Goal: Task Accomplishment & Management: Complete application form

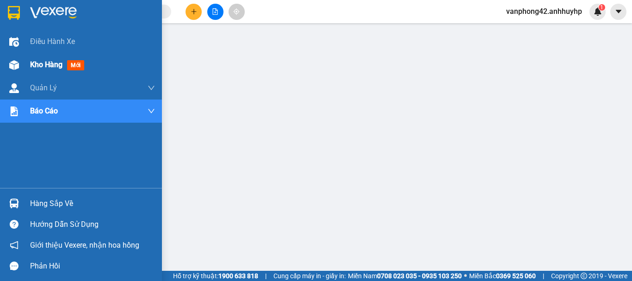
scroll to position [46, 0]
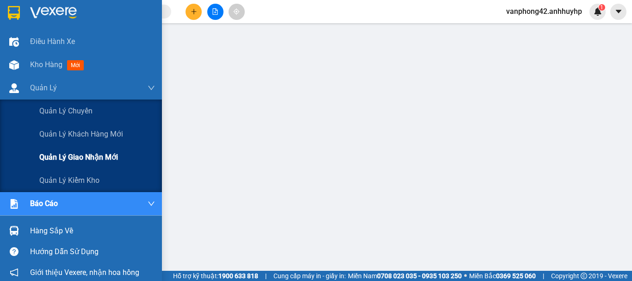
click at [69, 151] on span "Quản lý giao nhận mới" at bounding box center [78, 157] width 79 height 12
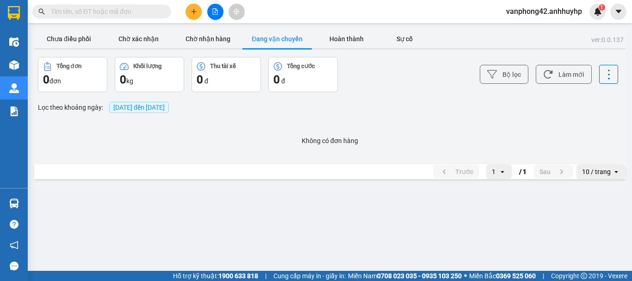
click at [138, 108] on span "[DATE] đến [DATE]" at bounding box center [138, 107] width 51 height 7
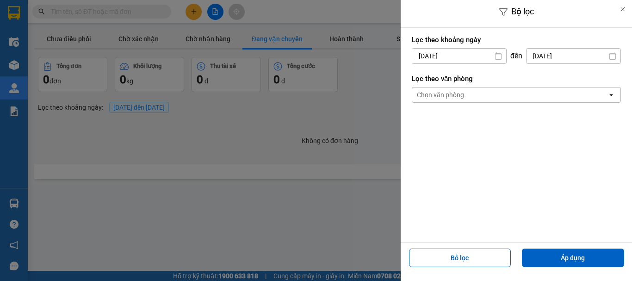
click at [479, 51] on input "[DATE]" at bounding box center [459, 56] width 94 height 15
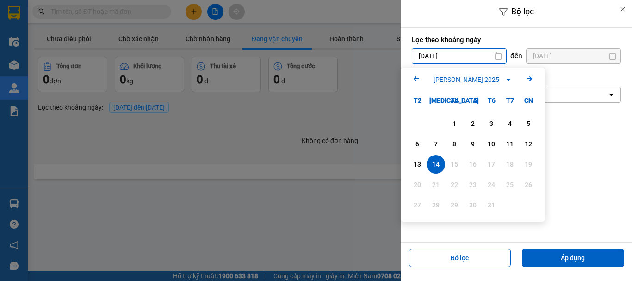
click at [418, 163] on div "13" at bounding box center [417, 164] width 13 height 11
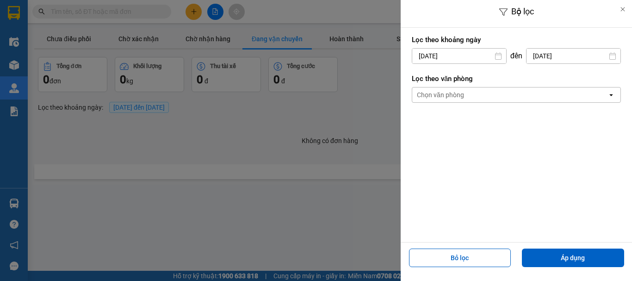
type input "[DATE]"
click at [541, 254] on button "Áp dụng" at bounding box center [573, 257] width 102 height 19
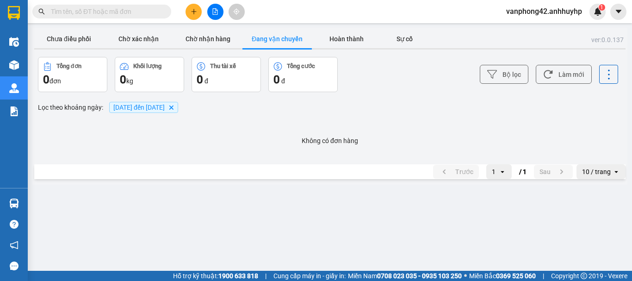
click at [156, 104] on span "[DATE] đến [DATE]" at bounding box center [138, 107] width 51 height 7
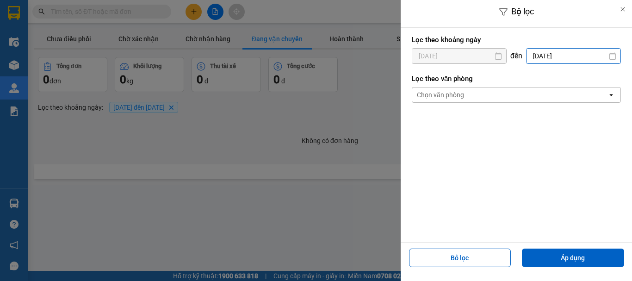
click at [549, 57] on input "[DATE]" at bounding box center [574, 56] width 94 height 15
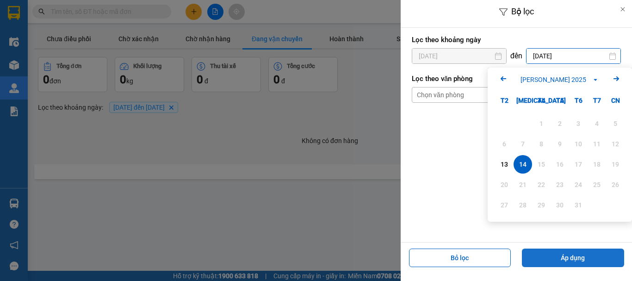
click at [559, 251] on button "Áp dụng" at bounding box center [573, 257] width 102 height 19
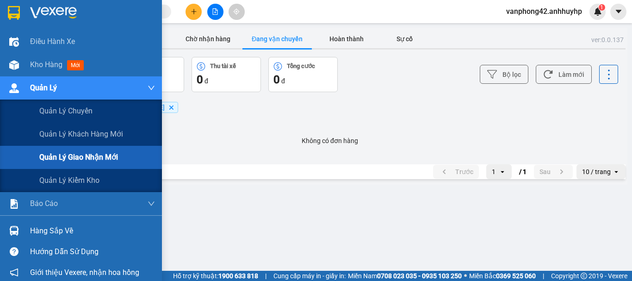
click at [73, 159] on span "Quản lý giao nhận mới" at bounding box center [78, 157] width 79 height 12
click at [76, 155] on span "Quản lý giao nhận mới" at bounding box center [78, 157] width 79 height 12
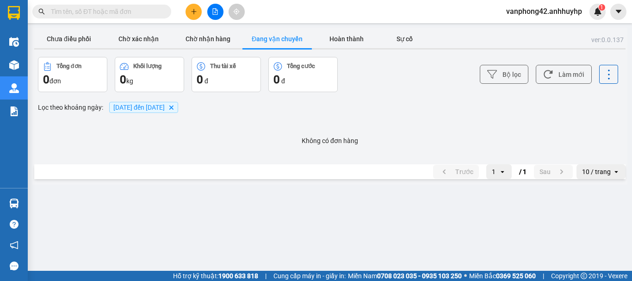
click at [139, 104] on span "[DATE] đến [DATE]" at bounding box center [138, 107] width 51 height 7
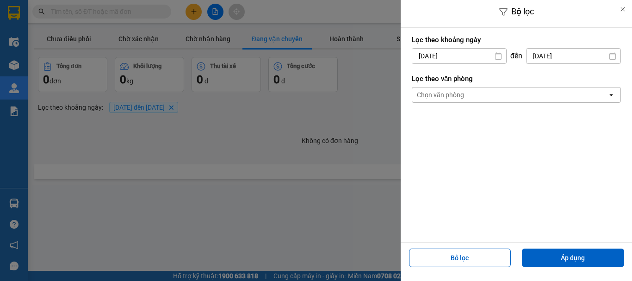
click at [485, 50] on input "[DATE]" at bounding box center [459, 56] width 94 height 15
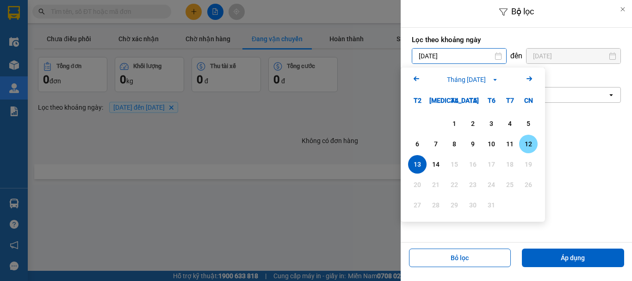
click at [525, 137] on div "12" at bounding box center [528, 144] width 19 height 19
type input "12/10/2025"
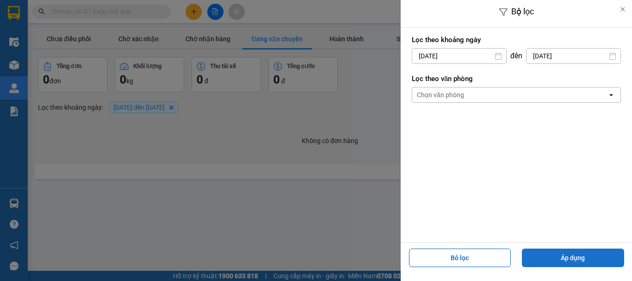
click at [573, 260] on button "Áp dụng" at bounding box center [573, 257] width 102 height 19
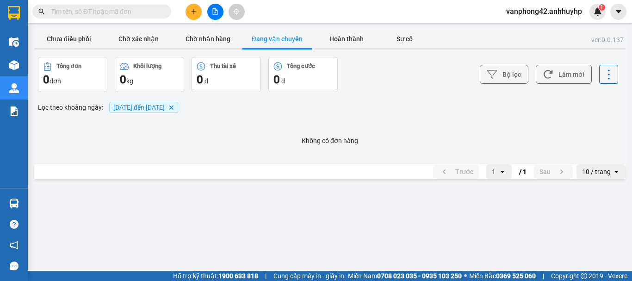
click at [178, 112] on span "12/10/2025 đến 14/10/2025 Delete" at bounding box center [143, 107] width 69 height 11
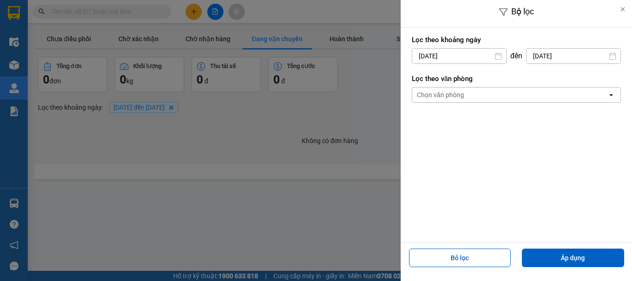
click at [603, 52] on input "[DATE]" at bounding box center [574, 56] width 94 height 15
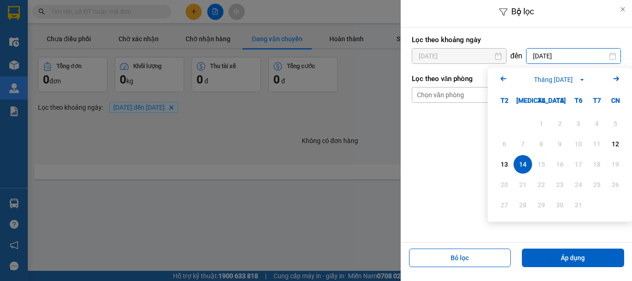
click at [529, 168] on div "14" at bounding box center [522, 164] width 13 height 11
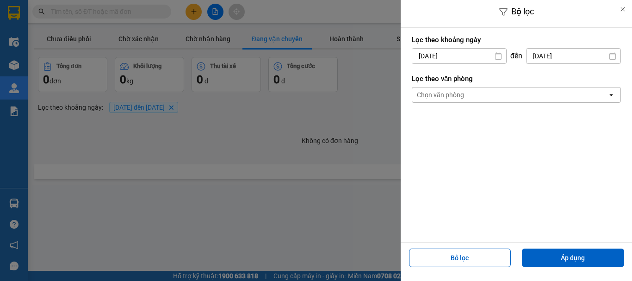
click at [585, 60] on input "[DATE]" at bounding box center [574, 56] width 94 height 15
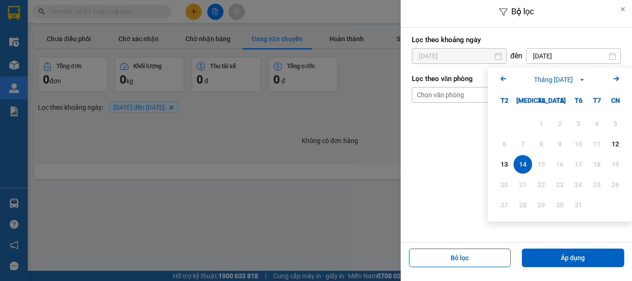
click at [522, 166] on div "14" at bounding box center [522, 164] width 13 height 11
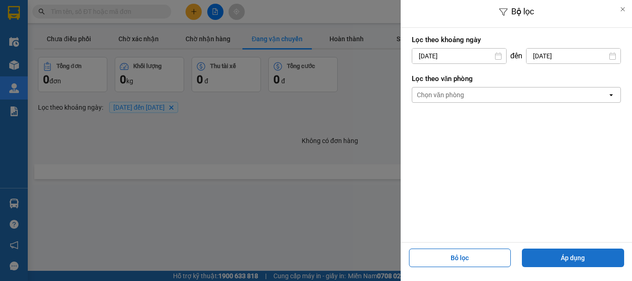
click at [550, 251] on button "Áp dụng" at bounding box center [573, 257] width 102 height 19
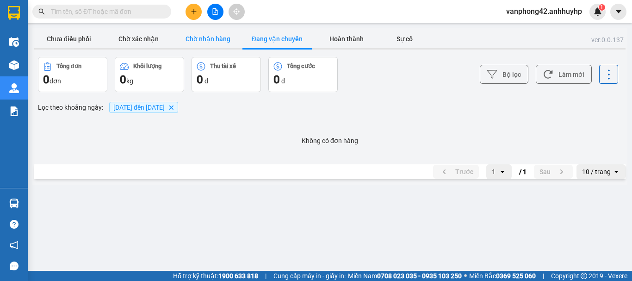
click at [207, 41] on button "Chờ nhận hàng" at bounding box center [207, 39] width 69 height 19
click at [131, 32] on button "Chờ xác nhận" at bounding box center [138, 39] width 69 height 19
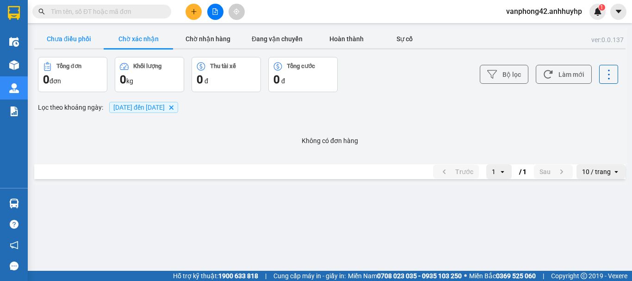
click at [68, 35] on button "Chưa điều phối" at bounding box center [68, 39] width 69 height 19
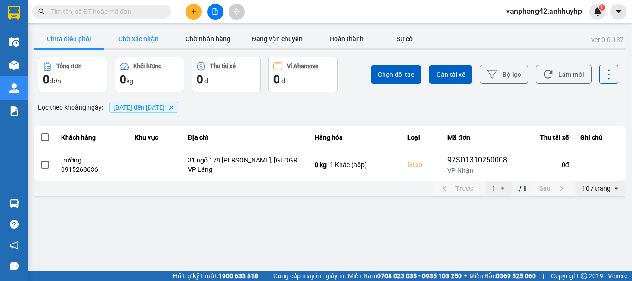
click at [136, 36] on button "Chờ xác nhận" at bounding box center [138, 39] width 69 height 19
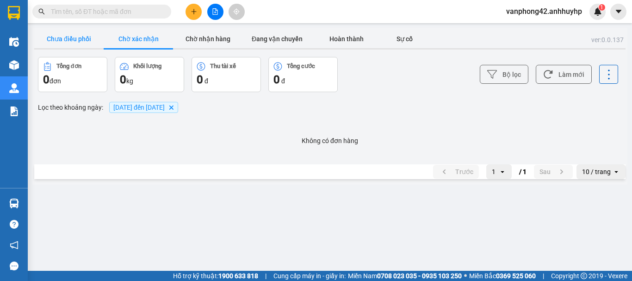
click at [69, 33] on button "Chưa điều phối" at bounding box center [68, 39] width 69 height 19
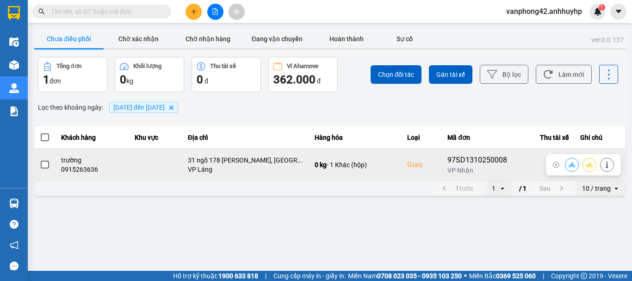
click at [43, 166] on span at bounding box center [45, 165] width 8 height 8
click at [40, 160] on input "checkbox" at bounding box center [40, 160] width 0 height 0
click at [610, 165] on button at bounding box center [607, 164] width 13 height 16
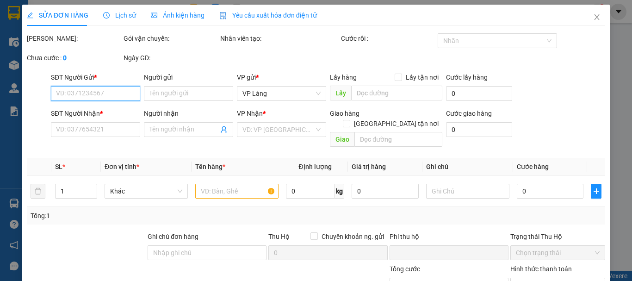
type input "0906098622"
type input "việt"
type input "0915263636"
type input "trường"
checkbox input "true"
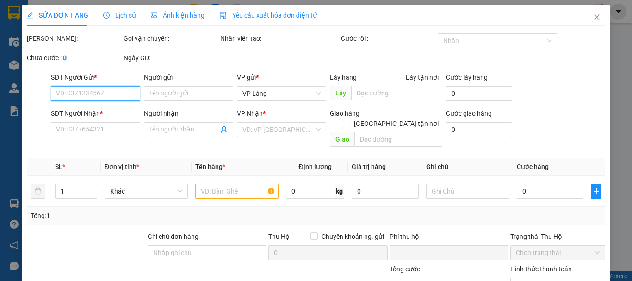
type input "31 ngõ 178 Nguyễn Lương Bằng, Quang Trung, Đống Đa, Hà Nội, Việt Nam"
type input "0"
type input "80.000"
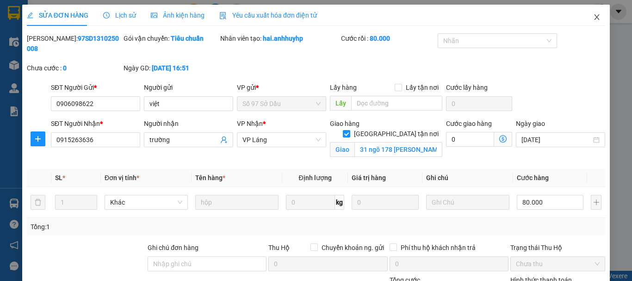
click at [593, 18] on icon "close" at bounding box center [596, 16] width 7 height 7
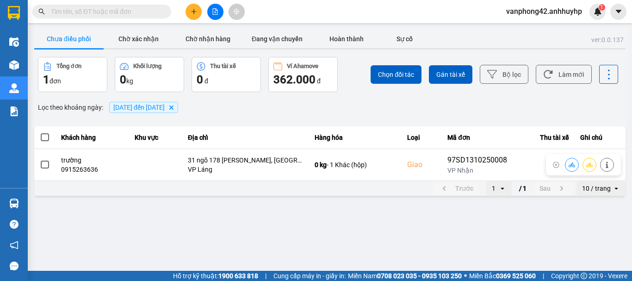
click at [99, 11] on input "text" at bounding box center [105, 11] width 109 height 10
paste input "0961773693"
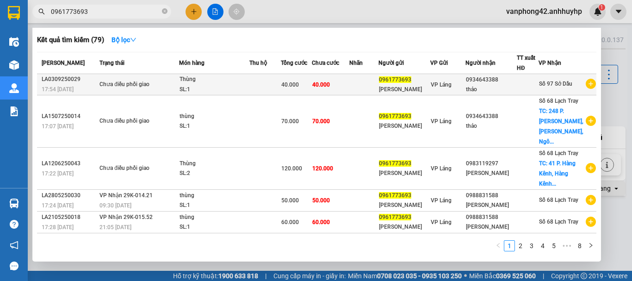
type input "0961773693"
click at [84, 85] on div "17:54 - 03/09" at bounding box center [69, 89] width 55 height 10
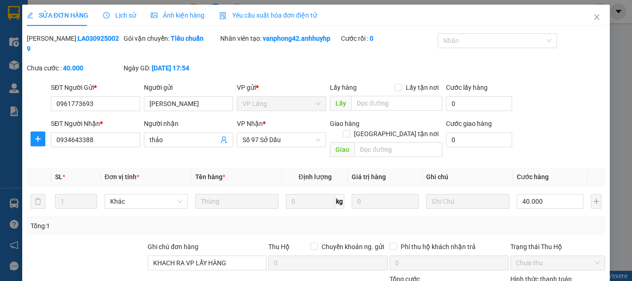
type input "0961773693"
type input "Phương Thảo"
type input "0934643388"
type input "thảo"
type input "KHACH RA VP LẤY HÀNG"
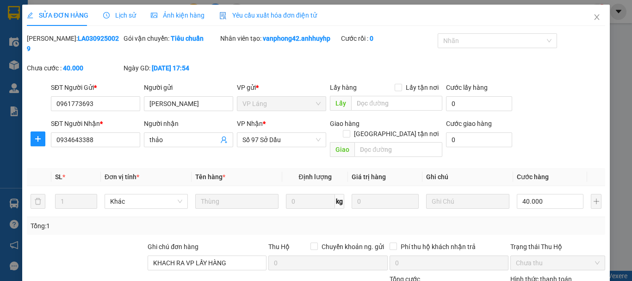
type input "0"
type input "40.000"
click at [113, 14] on span "Lịch sử" at bounding box center [119, 15] width 33 height 7
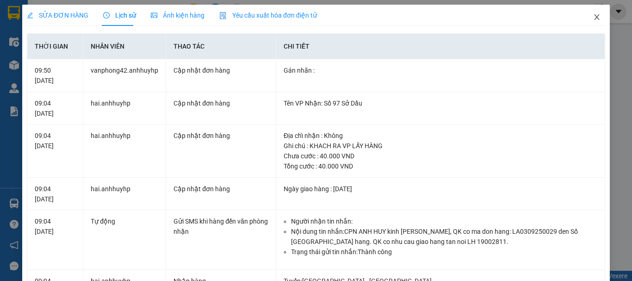
click at [588, 12] on span "Close" at bounding box center [597, 18] width 26 height 26
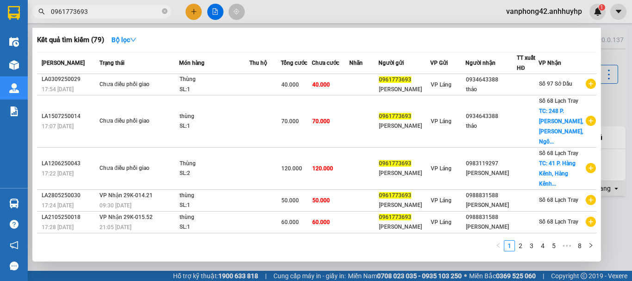
click at [105, 10] on input "0961773693" at bounding box center [105, 11] width 109 height 10
click at [612, 57] on div at bounding box center [316, 140] width 632 height 281
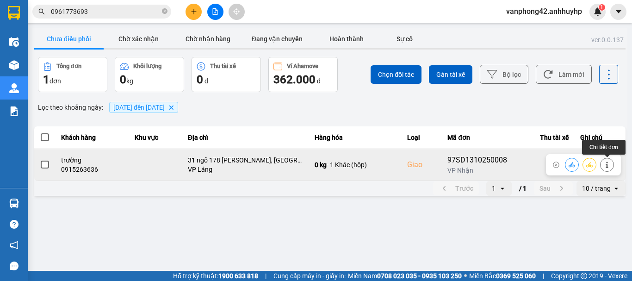
click at [605, 162] on icon at bounding box center [607, 165] width 6 height 6
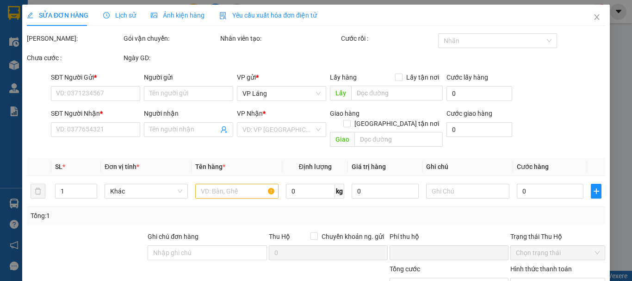
type input "0906098622"
type input "việt"
type input "0915263636"
type input "trường"
checkbox input "true"
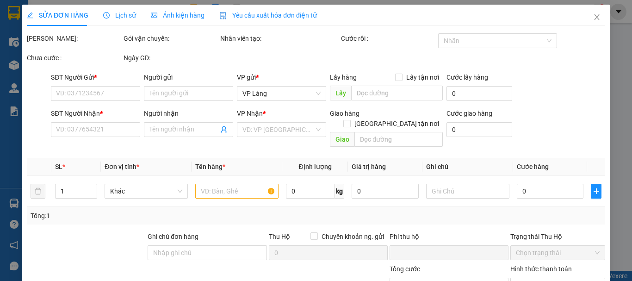
type input "31 ngõ 178 Nguyễn Lương Bằng, Quang Trung, Đống Đa, Hà Nội, Việt Nam"
type input "0"
type input "80.000"
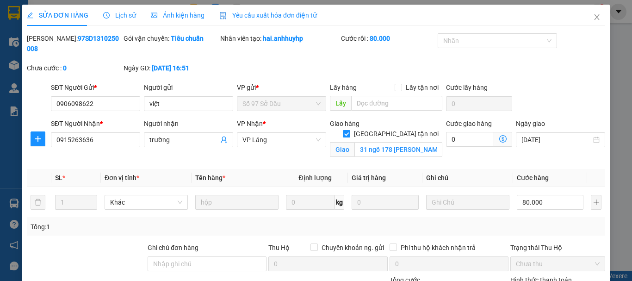
click at [117, 6] on div "Lịch sử" at bounding box center [119, 15] width 33 height 21
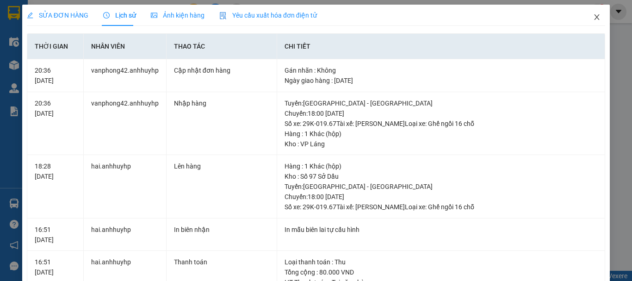
click at [595, 15] on icon "close" at bounding box center [597, 17] width 5 height 6
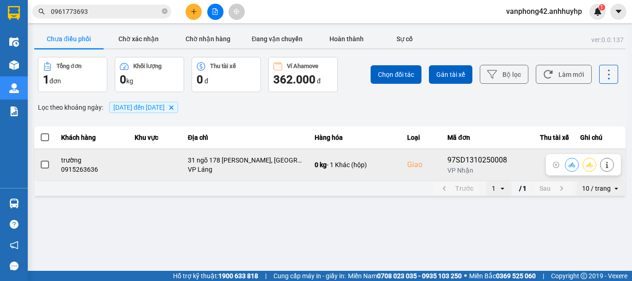
click at [43, 164] on span at bounding box center [45, 165] width 8 height 8
click at [40, 160] on input "checkbox" at bounding box center [40, 160] width 0 height 0
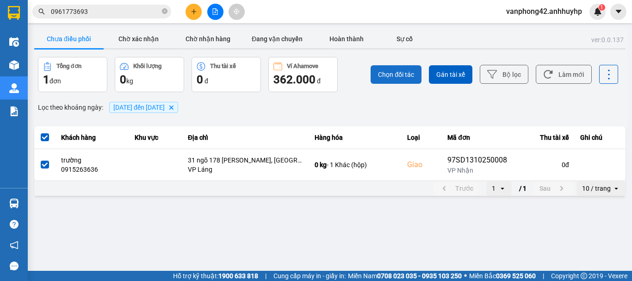
click at [383, 73] on span "Chọn đối tác" at bounding box center [396, 74] width 36 height 9
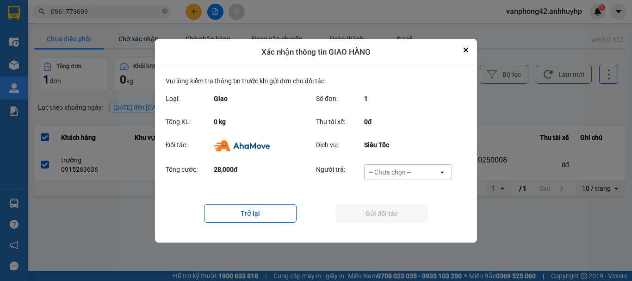
click at [381, 172] on div "-- Chưa chọn --" at bounding box center [390, 172] width 42 height 9
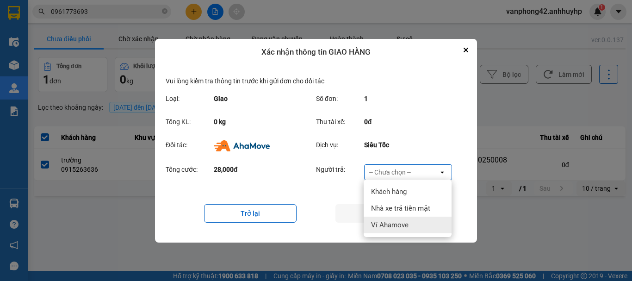
click at [395, 225] on span "Ví Ahamove" at bounding box center [389, 224] width 37 height 9
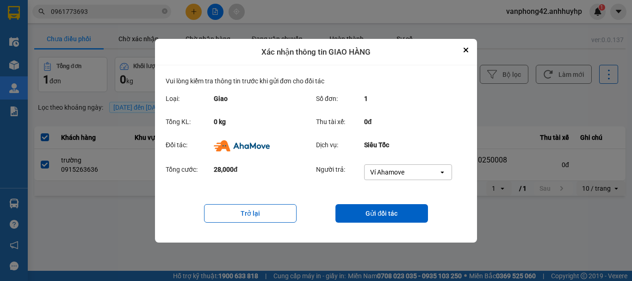
click at [472, 46] on div "Xác nhận thông tin GIAO HÀNG" at bounding box center [316, 52] width 322 height 27
click at [465, 47] on button "Close" at bounding box center [465, 49] width 11 height 11
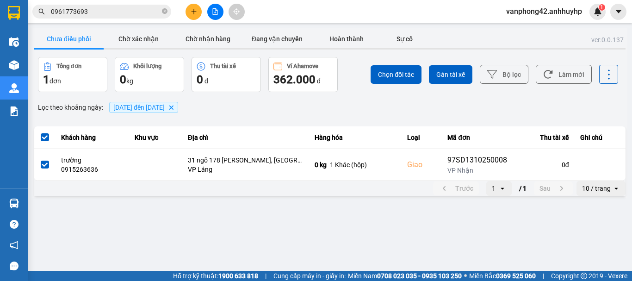
click at [47, 137] on span at bounding box center [45, 137] width 8 height 8
click at [40, 132] on input "checkbox" at bounding box center [40, 132] width 0 height 0
click at [45, 133] on span at bounding box center [45, 137] width 8 height 8
click at [40, 132] on input "checkbox" at bounding box center [40, 132] width 0 height 0
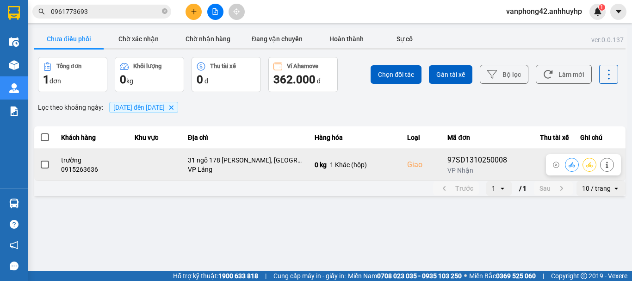
click at [47, 162] on span at bounding box center [45, 165] width 8 height 8
click at [40, 160] on input "checkbox" at bounding box center [40, 160] width 0 height 0
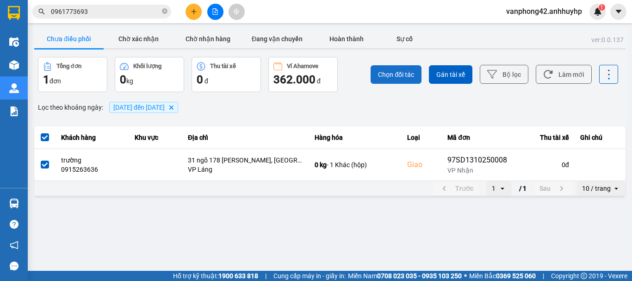
click at [403, 75] on span "Chọn đối tác" at bounding box center [396, 74] width 36 height 9
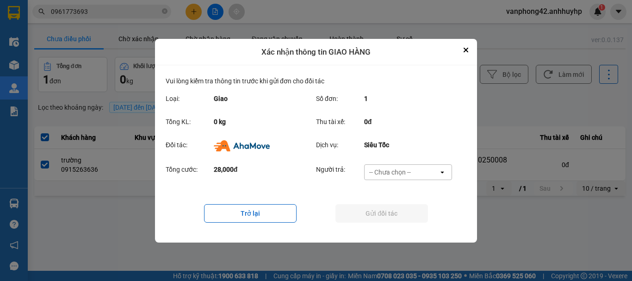
click at [424, 173] on div "-- Chưa chọn --" at bounding box center [402, 172] width 74 height 15
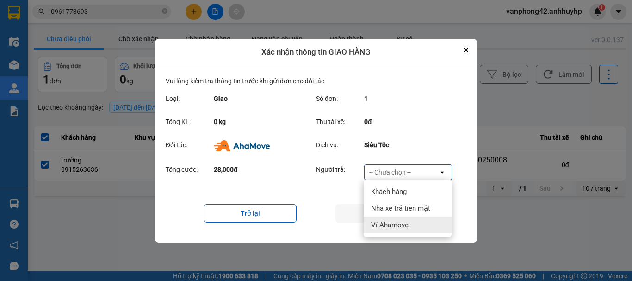
click at [386, 221] on span "Ví Ahamove" at bounding box center [389, 224] width 37 height 9
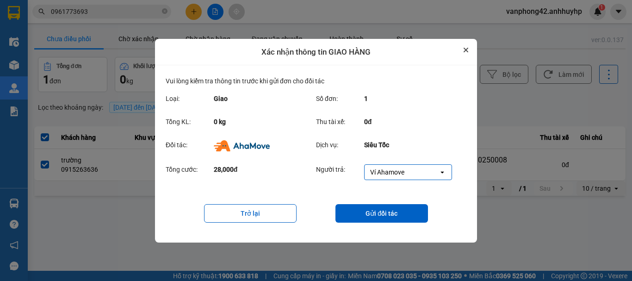
click at [465, 48] on icon "Close" at bounding box center [466, 50] width 4 height 4
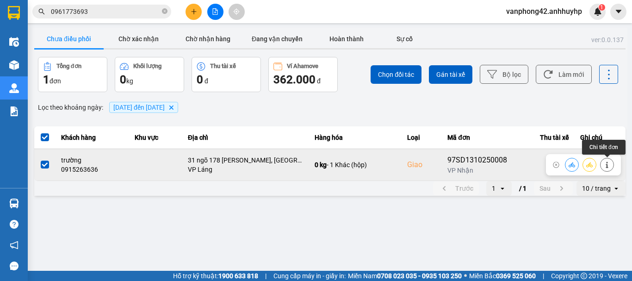
click at [608, 168] on button at bounding box center [607, 164] width 13 height 16
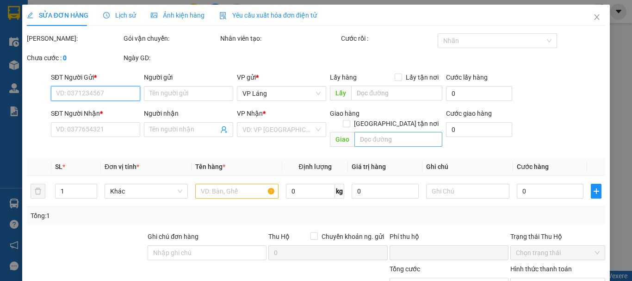
type input "0906098622"
type input "việt"
type input "0915263636"
type input "trường"
checkbox input "true"
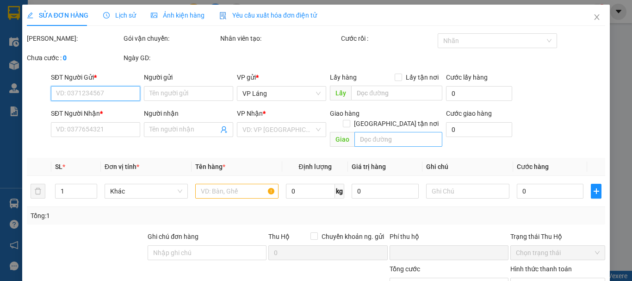
type input "31 ngõ 178 Nguyễn Lương Bằng, Quang Trung, Đống Đa, Hà Nội, Việt Nam"
type input "0"
type input "80.000"
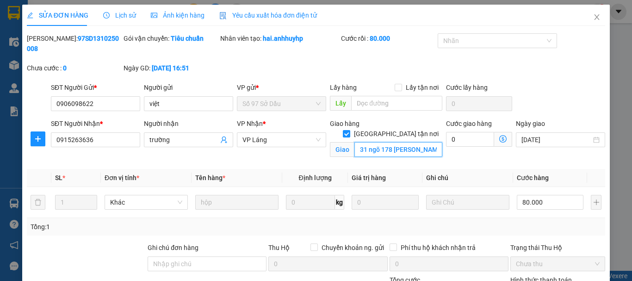
click at [409, 142] on input "31 ngõ 178 Nguyễn Lương Bằng, Quang Trung, Đống Đa, Hà Nội, Việt Nam" at bounding box center [398, 149] width 88 height 15
click at [413, 142] on input "31 ngõ 178 Nguyễn Lương Bằng, Quang Trung, Đống Đa, Hà Nội, Việt Nam" at bounding box center [398, 149] width 88 height 15
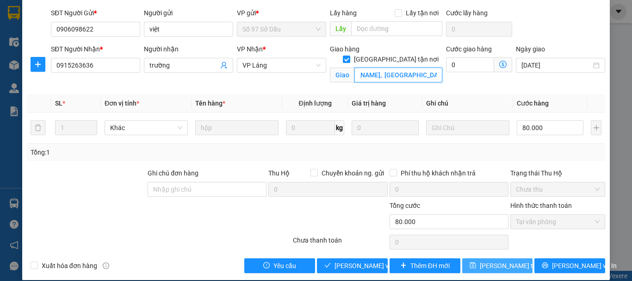
type input "31 ngõ 178 [PERSON_NAME], [GEOGRAPHIC_DATA], [GEOGRAPHIC_DATA], [GEOGRAPHIC_DA…"
click at [497, 261] on span "Lưu thay đổi" at bounding box center [517, 266] width 74 height 10
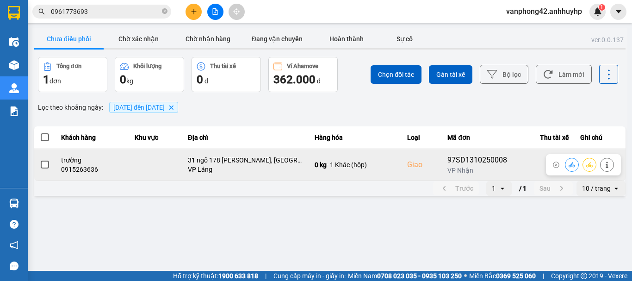
click at [607, 165] on icon at bounding box center [607, 165] width 2 height 6
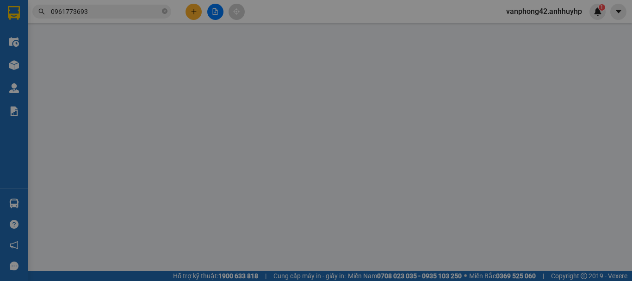
type input "0906098622"
type input "việt"
type input "0915263636"
type input "trường"
checkbox input "true"
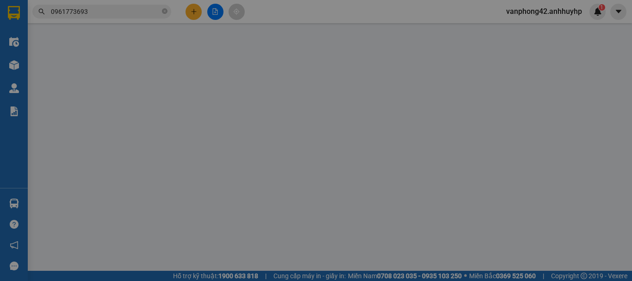
type input "31 ngõ 178 [PERSON_NAME], [GEOGRAPHIC_DATA], [GEOGRAPHIC_DATA], [GEOGRAPHIC_DA…"
type input "0"
type input "80.000"
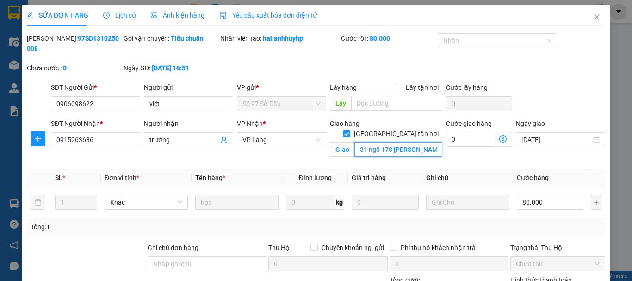
click at [380, 142] on input "31 ngõ 178 [PERSON_NAME], [GEOGRAPHIC_DATA], [GEOGRAPHIC_DATA], [GEOGRAPHIC_DA…" at bounding box center [398, 149] width 88 height 15
click at [415, 142] on input "31 ngõ 178 [PERSON_NAME], [GEOGRAPHIC_DATA], [GEOGRAPHIC_DATA], [GEOGRAPHIC_DA…" at bounding box center [398, 149] width 88 height 15
click at [589, 12] on span "Close" at bounding box center [597, 18] width 26 height 26
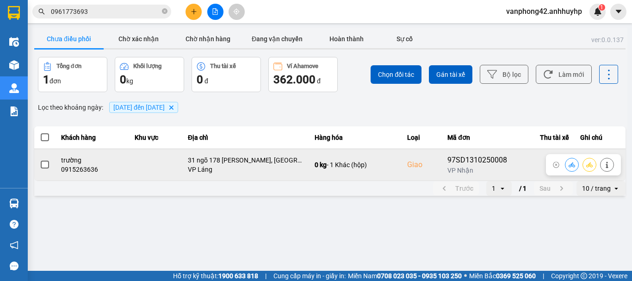
click at [45, 156] on td at bounding box center [44, 165] width 21 height 32
click at [48, 166] on span at bounding box center [45, 165] width 8 height 8
click at [40, 160] on input "checkbox" at bounding box center [40, 160] width 0 height 0
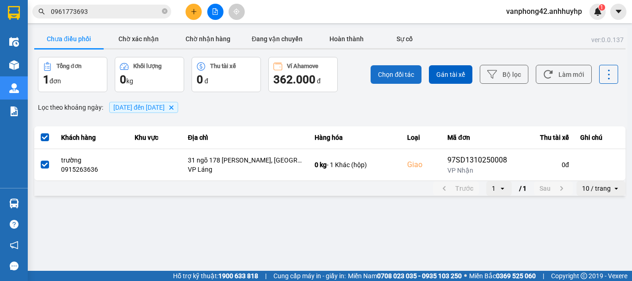
click at [379, 77] on span "Chọn đối tác" at bounding box center [396, 74] width 36 height 9
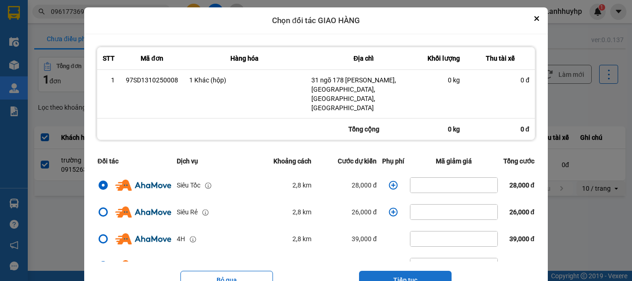
click at [401, 271] on button "Tiếp tục" at bounding box center [405, 280] width 93 height 19
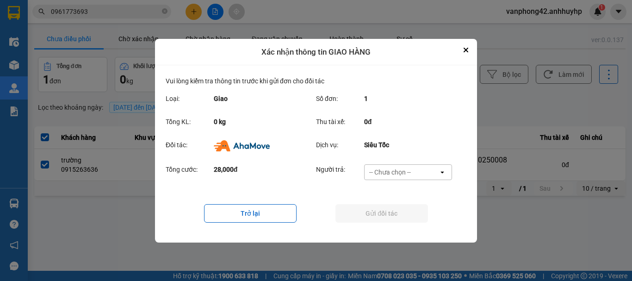
click at [402, 170] on div "-- Chưa chọn --" at bounding box center [390, 172] width 42 height 9
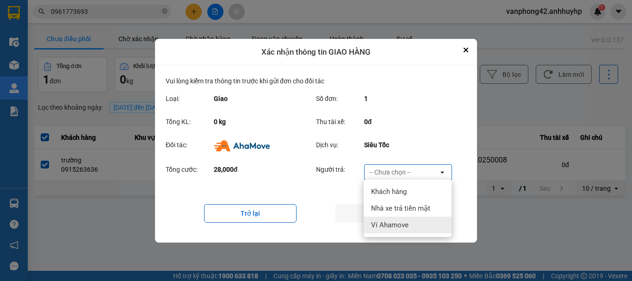
click at [399, 217] on div "Ví Ahamove" at bounding box center [408, 225] width 88 height 17
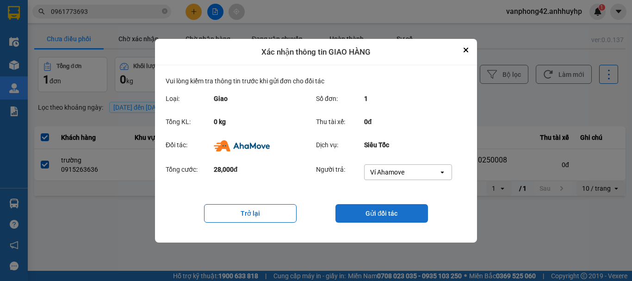
click at [399, 217] on button "Gửi đối tác" at bounding box center [381, 213] width 93 height 19
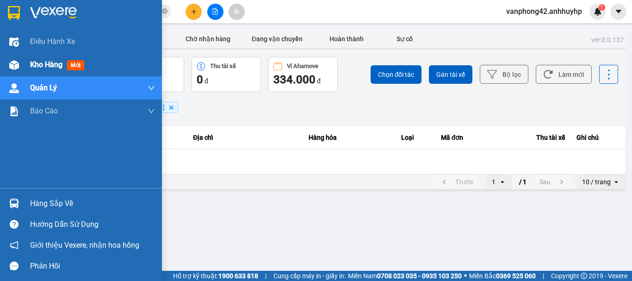
click at [24, 64] on div "Kho hàng mới" at bounding box center [81, 64] width 162 height 23
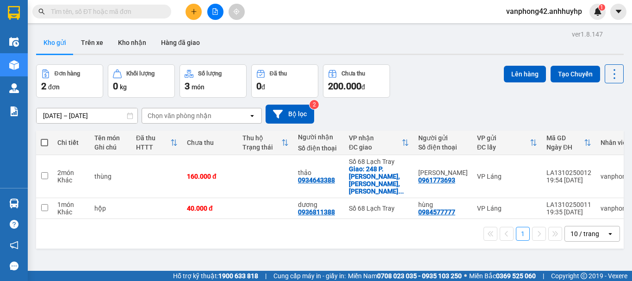
click at [81, 118] on div "ver 1.8.147 Kho gửi Trên xe Kho nhận Hàng đã giao Đơn hàng 2 đơn Khối lượng 0 k…" at bounding box center [329, 168] width 595 height 281
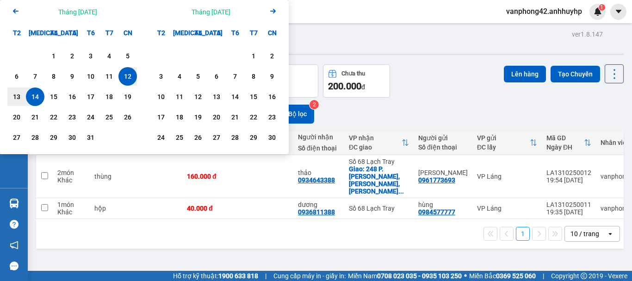
click at [38, 93] on div "14" at bounding box center [35, 96] width 13 height 11
click at [36, 93] on div "14" at bounding box center [35, 96] width 13 height 11
type input "14/10/2025 – 14/10/2025"
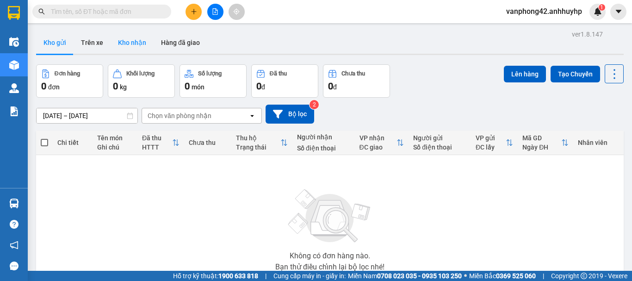
click at [120, 41] on button "Kho nhận" at bounding box center [132, 42] width 43 height 22
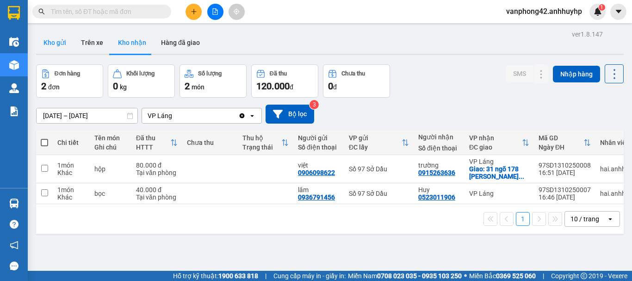
click at [56, 45] on button "Kho gửi" at bounding box center [54, 42] width 37 height 22
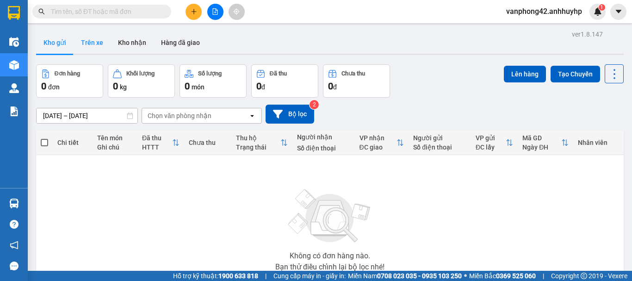
click at [88, 40] on button "Trên xe" at bounding box center [92, 42] width 37 height 22
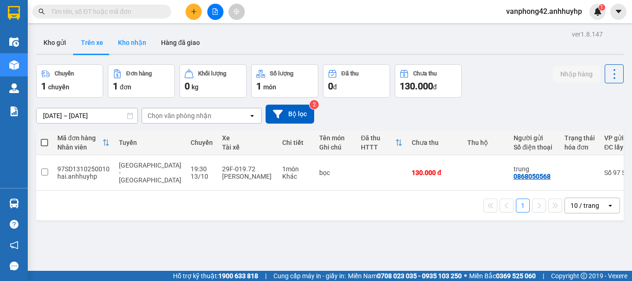
click at [135, 41] on button "Kho nhận" at bounding box center [132, 42] width 43 height 22
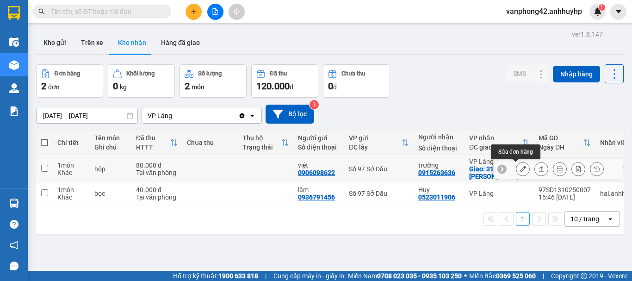
click at [520, 170] on icon at bounding box center [523, 169] width 6 height 6
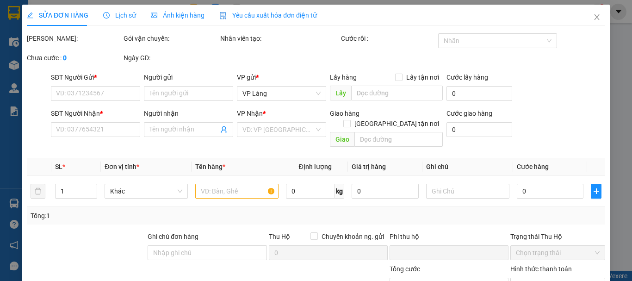
type input "0906098622"
type input "việt"
type input "0915263636"
type input "trường"
checkbox input "true"
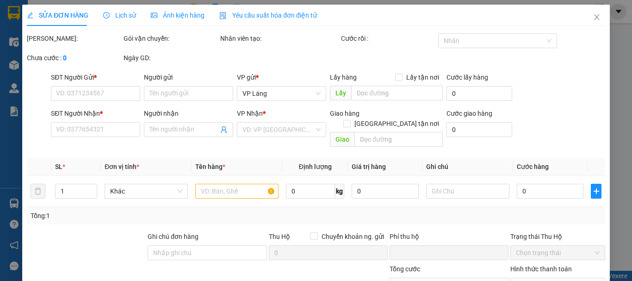
type input "31 ngõ 178 Nguyễn Lương Bằng, Đống Đa, Hà Nội, Việt Nam"
type input "0"
type input "80.000"
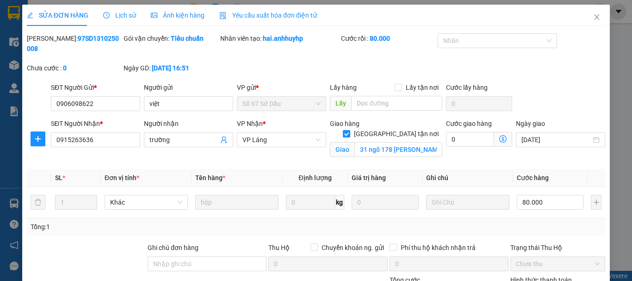
click at [123, 12] on span "Lịch sử" at bounding box center [119, 15] width 33 height 7
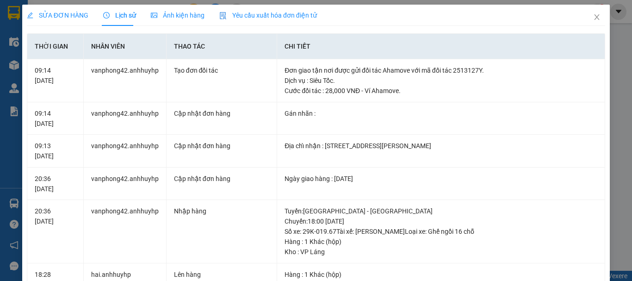
click at [619, 115] on div "SỬA ĐƠN HÀNG Lịch sử Ảnh kiện hàng Yêu cầu xuất hóa đơn điện tử Total Paid Fee …" at bounding box center [316, 140] width 632 height 281
click at [593, 19] on icon "close" at bounding box center [596, 16] width 7 height 7
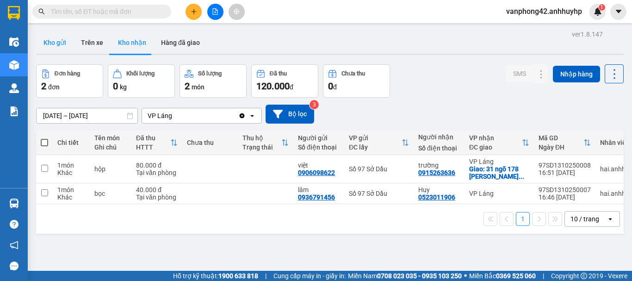
click at [48, 42] on button "Kho gửi" at bounding box center [54, 42] width 37 height 22
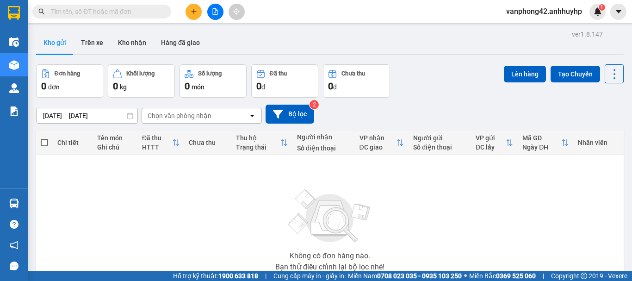
click at [77, 112] on div "ver 1.8.147 Kho gửi Trên xe Kho nhận Hàng đã giao Đơn hàng 0 đơn Khối lượng 0 k…" at bounding box center [329, 180] width 595 height 305
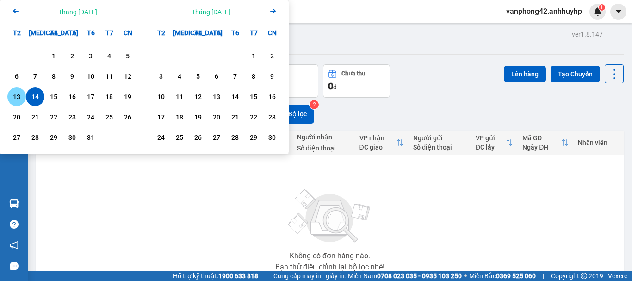
click at [12, 95] on div "13" at bounding box center [16, 96] width 13 height 11
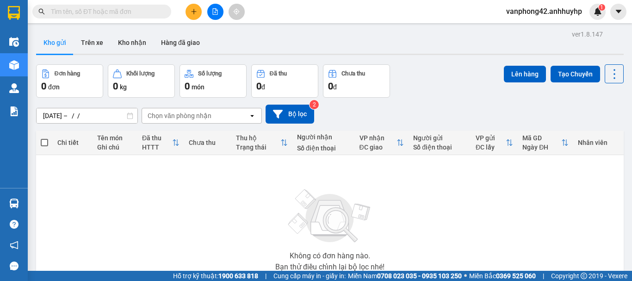
click at [436, 102] on div "13/10/2025 – / / Press the down arrow key to interact with the calendar and sel…" at bounding box center [330, 114] width 588 height 33
click at [195, 113] on div "Chọn văn phòng nhận" at bounding box center [180, 115] width 64 height 9
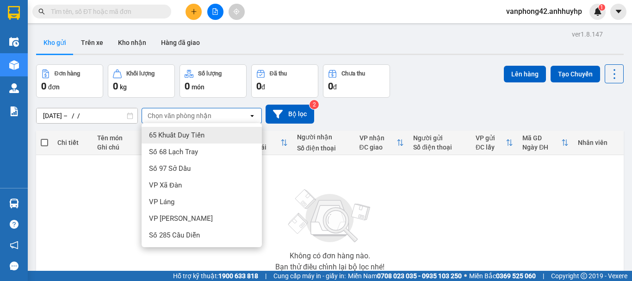
drag, startPoint x: 436, startPoint y: 119, endPoint x: 229, endPoint y: 107, distance: 207.7
click at [425, 115] on div "13/10/2025 – / / Press the down arrow key to interact with the calendar and sel…" at bounding box center [330, 114] width 588 height 19
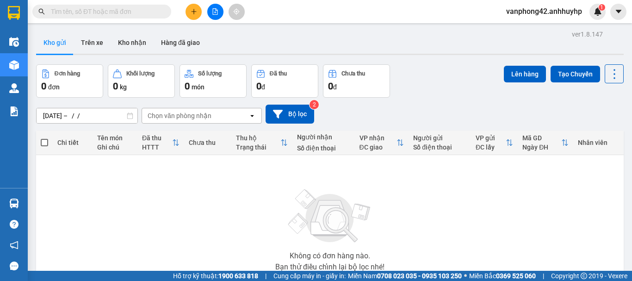
click at [103, 117] on div "ver 1.8.147 Kho gửi Trên xe Kho nhận Hàng đã giao Đơn hàng 0 đơn Khối lượng 0 k…" at bounding box center [329, 180] width 595 height 305
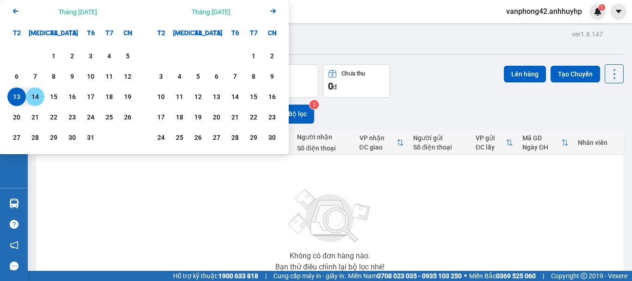
click at [32, 99] on div "14" at bounding box center [35, 96] width 13 height 11
type input "13/10/2025 – 14/10/2025"
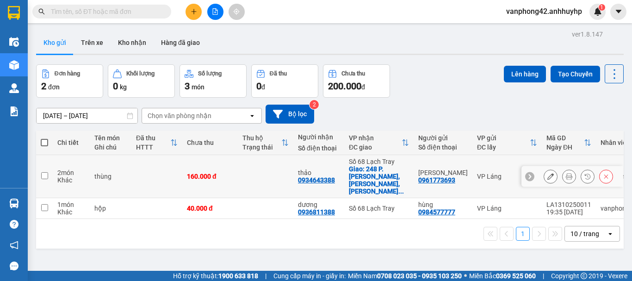
drag, startPoint x: 50, startPoint y: 162, endPoint x: 48, endPoint y: 167, distance: 5.6
click at [50, 163] on td at bounding box center [44, 176] width 17 height 43
checkbox input "true"
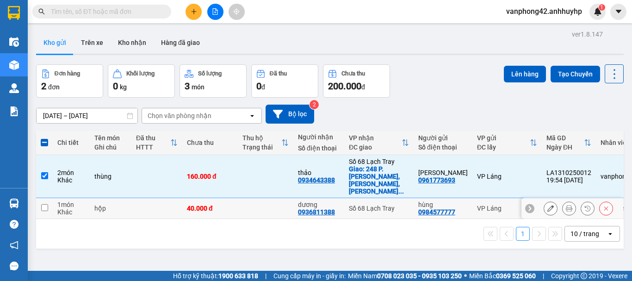
click at [46, 204] on input "checkbox" at bounding box center [44, 207] width 7 height 7
checkbox input "true"
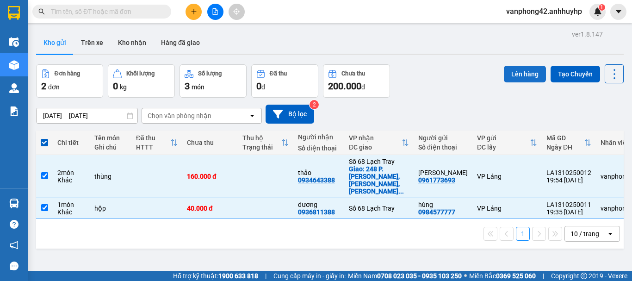
click at [515, 75] on button "Lên hàng" at bounding box center [525, 74] width 42 height 17
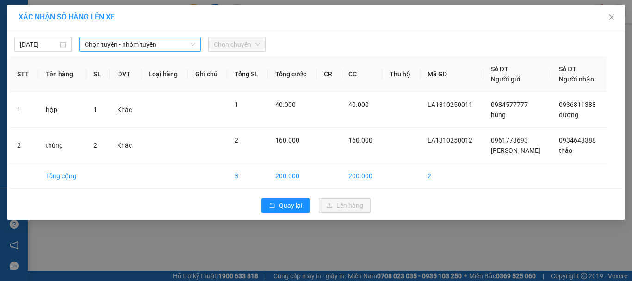
click at [134, 43] on span "Chọn tuyến - nhóm tuyến" at bounding box center [140, 44] width 111 height 14
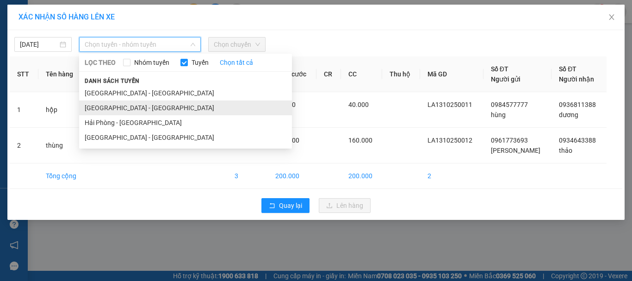
click at [162, 111] on li "Hà Nội - Hải Phòng" at bounding box center [185, 107] width 213 height 15
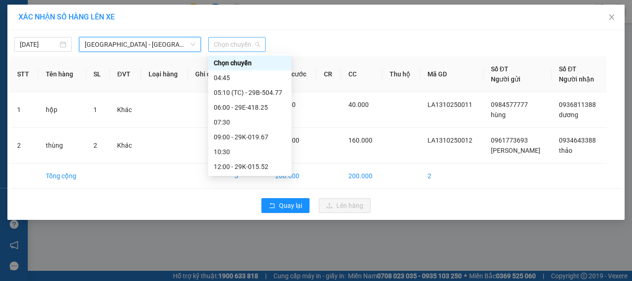
click at [252, 43] on span "Chọn chuyến" at bounding box center [237, 44] width 46 height 14
click at [261, 139] on div "09:00 - 29K-019.67" at bounding box center [250, 137] width 72 height 10
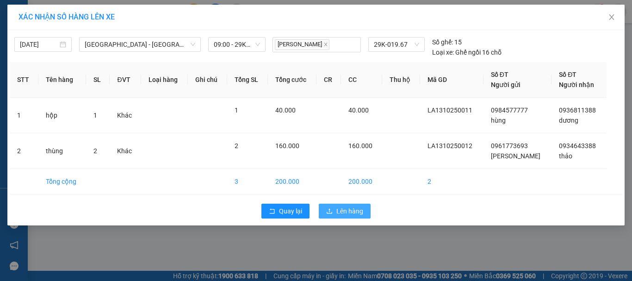
click at [342, 214] on span "Lên hàng" at bounding box center [349, 211] width 27 height 10
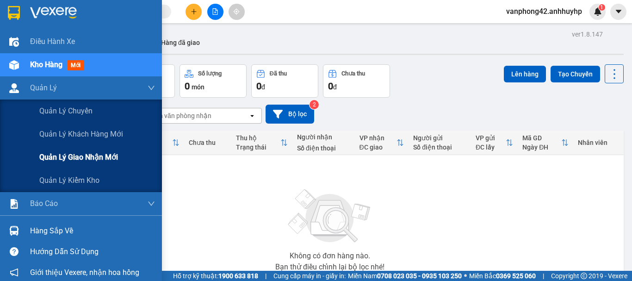
click at [63, 157] on span "Quản lý giao nhận mới" at bounding box center [78, 157] width 79 height 12
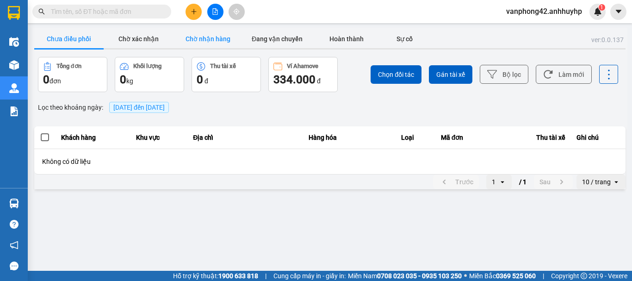
click at [216, 36] on button "Chờ nhận hàng" at bounding box center [207, 39] width 69 height 19
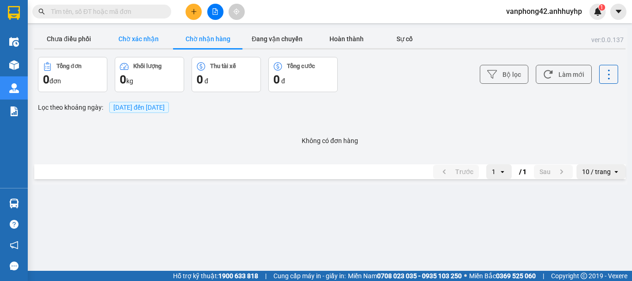
click at [154, 38] on button "Chờ xác nhận" at bounding box center [138, 39] width 69 height 19
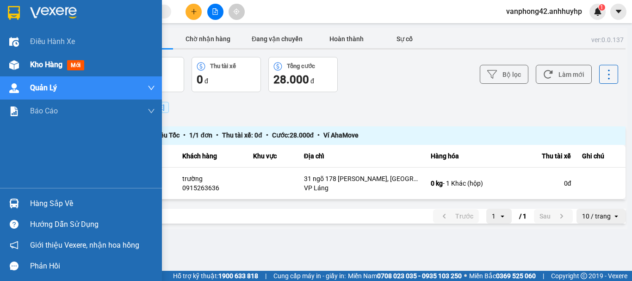
click at [37, 59] on div "Kho hàng mới" at bounding box center [59, 65] width 58 height 12
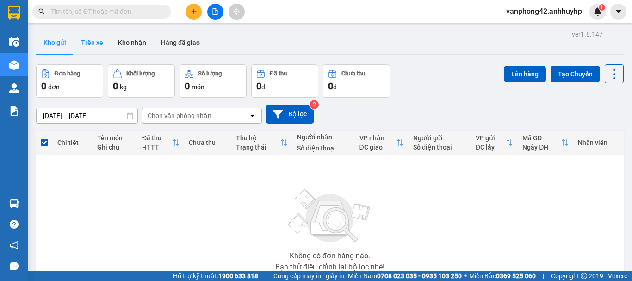
click at [97, 42] on button "Trên xe" at bounding box center [92, 42] width 37 height 22
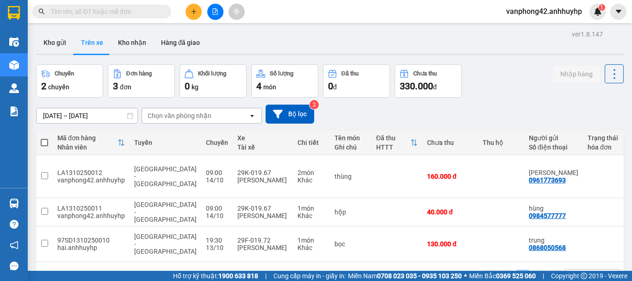
click at [70, 114] on div "ver 1.8.147 Kho gửi Trên xe Kho nhận Hàng đã giao Chuyến 2 chuyến Đơn hàng 3 đơ…" at bounding box center [329, 168] width 595 height 281
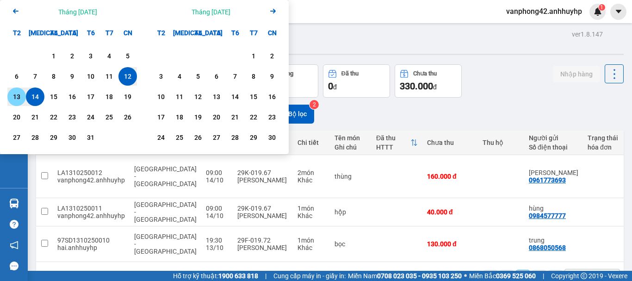
click at [15, 94] on div "13" at bounding box center [16, 96] width 13 height 11
click at [39, 99] on div "14" at bounding box center [35, 96] width 13 height 11
type input "[DATE] – [DATE]"
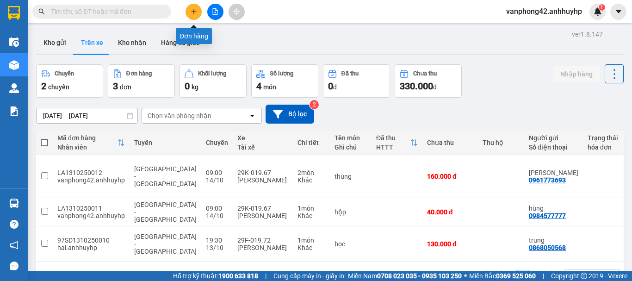
click at [192, 7] on button at bounding box center [194, 12] width 16 height 16
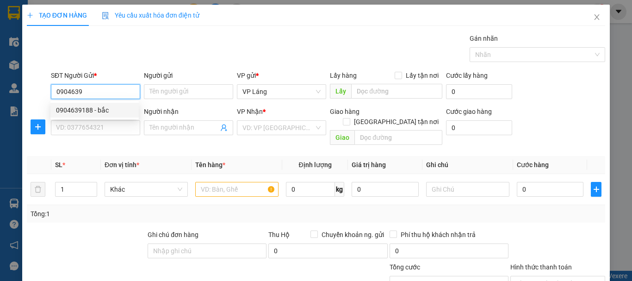
click at [94, 106] on div "0904639188 - bắc" at bounding box center [94, 110] width 77 height 10
type input "0904639188"
type input "bắc"
type input "0904639188"
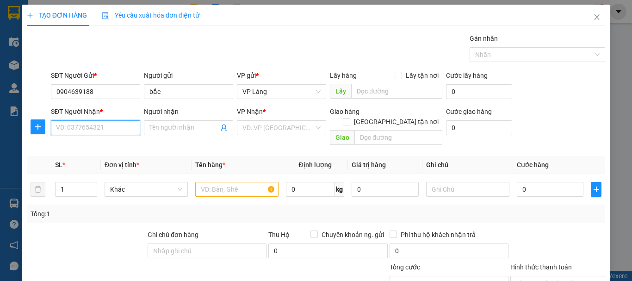
click at [112, 126] on input "SĐT Người Nhận *" at bounding box center [95, 127] width 89 height 15
click at [99, 143] on div "0984991626 - C Thu" at bounding box center [94, 146] width 77 height 10
type input "0984991626"
type input "C Thu"
type input "0"
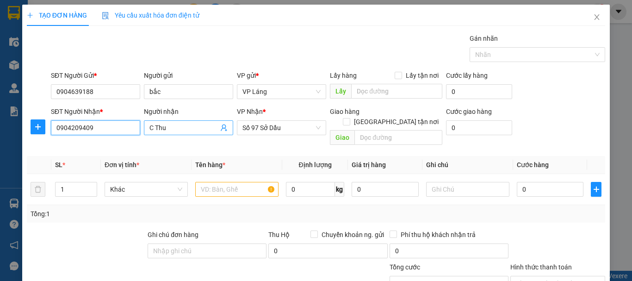
type input "0904209409"
click at [182, 129] on input "C Thu" at bounding box center [183, 128] width 69 height 10
type input "C"
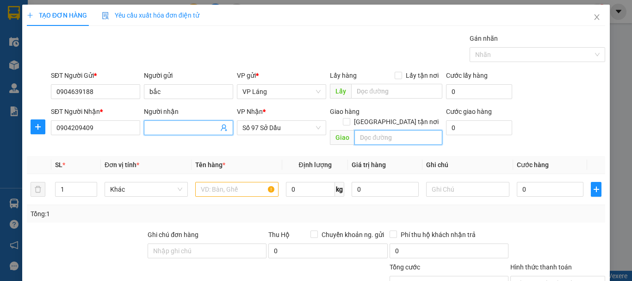
click at [363, 130] on input "text" at bounding box center [398, 137] width 88 height 15
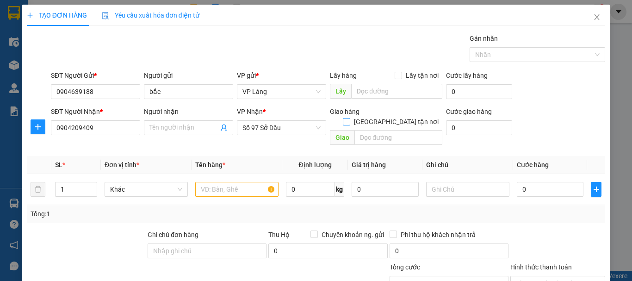
click at [349, 118] on input "Giao tận nơi" at bounding box center [346, 121] width 6 height 6
checkbox input "true"
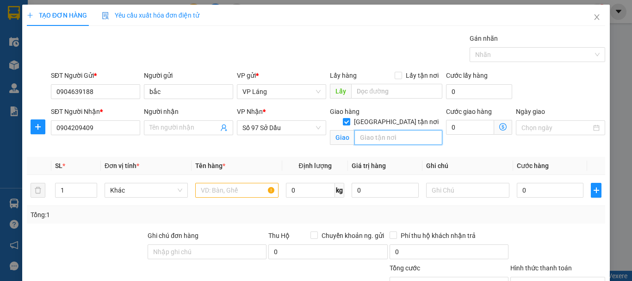
click at [373, 130] on input "text" at bounding box center [398, 137] width 88 height 15
click at [499, 129] on icon "dollar-circle" at bounding box center [502, 126] width 7 height 7
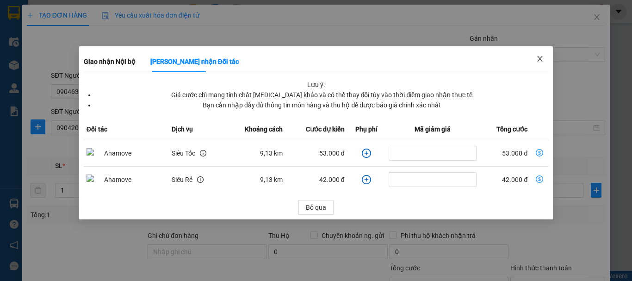
click at [543, 59] on icon "close" at bounding box center [539, 58] width 7 height 7
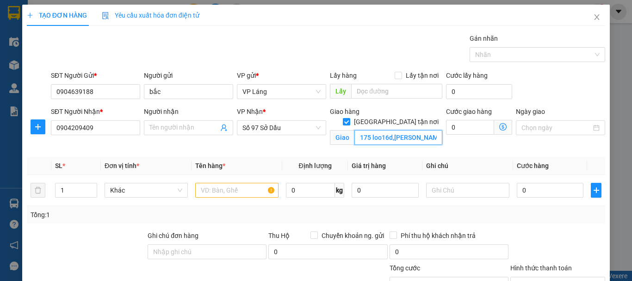
click at [377, 130] on input "175 loo16d,đằng lâm, hải phòng" at bounding box center [398, 137] width 88 height 15
click at [300, 129] on span "Số 97 Sở Dầu" at bounding box center [281, 128] width 78 height 14
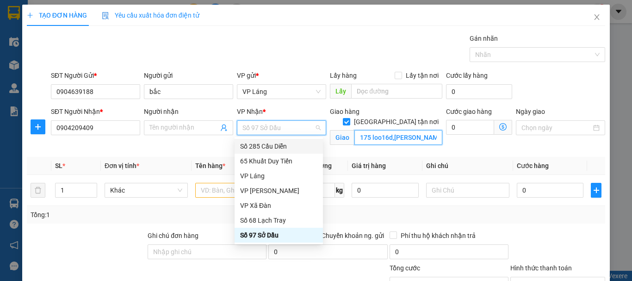
click at [396, 130] on input "175 loo16d,đằng lâm, hải phòng" at bounding box center [398, 137] width 88 height 15
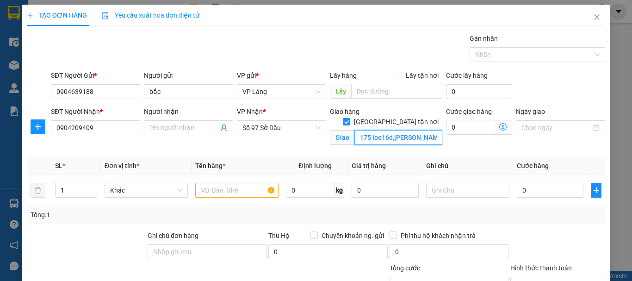
click at [377, 130] on input "175 loo16d,đằng lâm, hải phòng" at bounding box center [398, 137] width 88 height 15
click at [313, 126] on span "Số 97 Sở Dầu" at bounding box center [281, 128] width 78 height 14
type input "175 lô16d,đằng lâm, hải phòng"
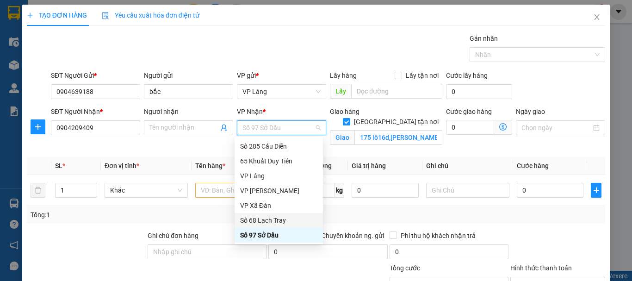
click at [270, 218] on div "Số 68 Lạch Tray" at bounding box center [278, 220] width 77 height 10
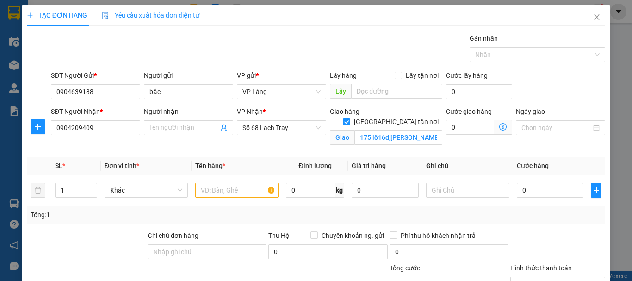
click at [499, 126] on icon "dollar-circle" at bounding box center [502, 126] width 7 height 7
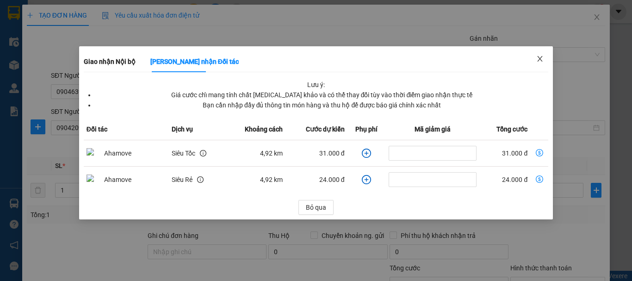
click at [538, 58] on icon "close" at bounding box center [539, 58] width 7 height 7
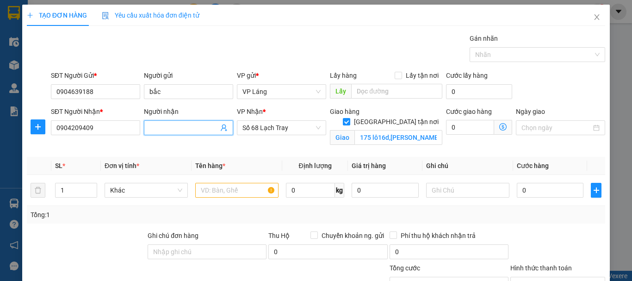
click at [169, 128] on input "Người nhận" at bounding box center [183, 128] width 69 height 10
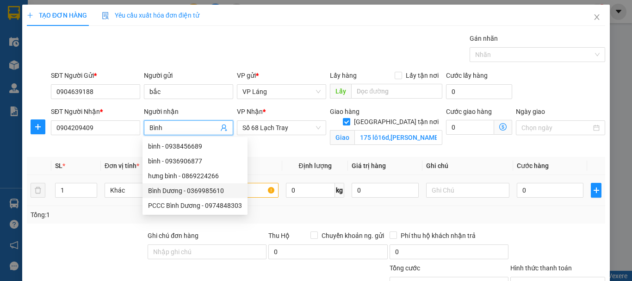
type input "Bình"
click at [256, 193] on input "text" at bounding box center [236, 190] width 83 height 15
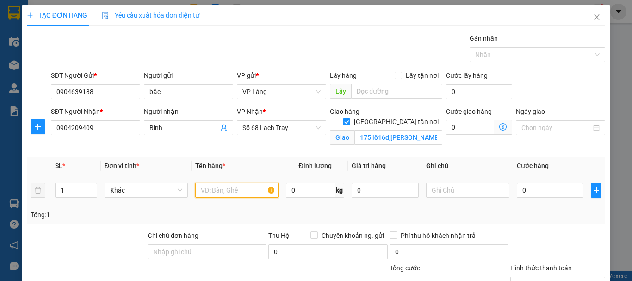
click at [254, 189] on input "text" at bounding box center [236, 190] width 83 height 15
type input "y"
type input "túi"
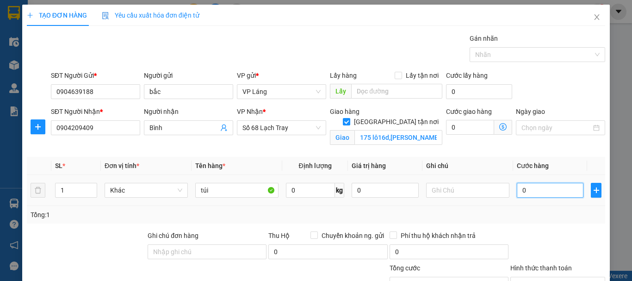
click at [553, 195] on input "0" at bounding box center [550, 190] width 67 height 15
type input "8"
type input "80"
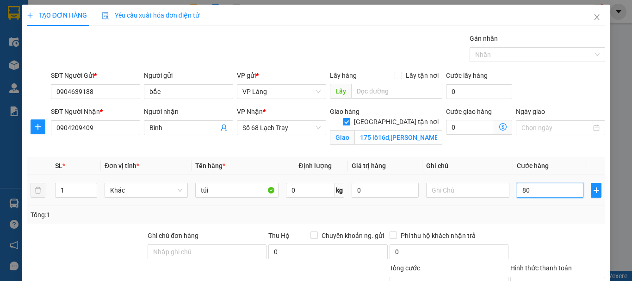
type input "80"
type input "800"
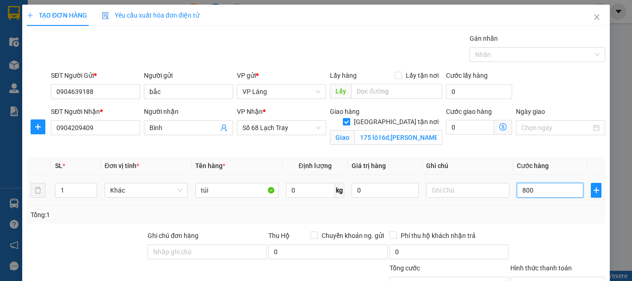
type input "8.000"
type input "80.000"
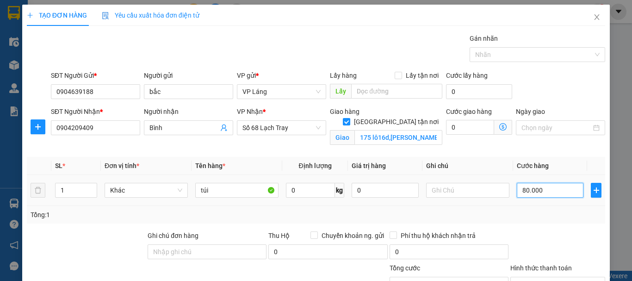
type input "80.000"
type input "800.000"
type input "80.000"
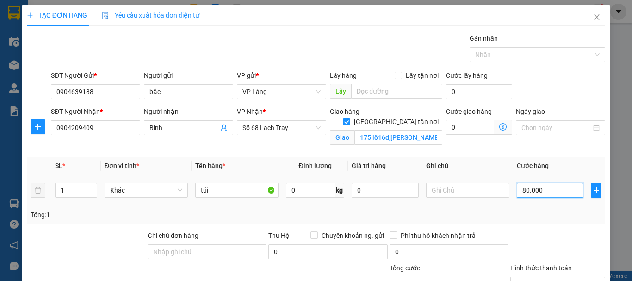
type input "80.000"
type input "8.000"
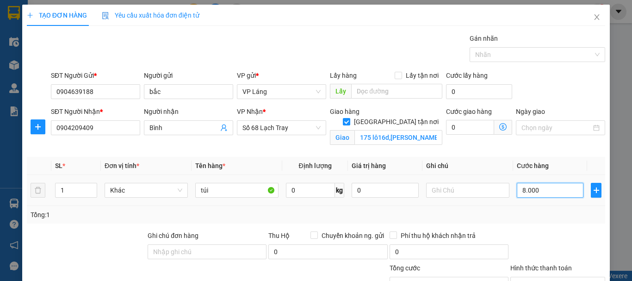
type input "800"
type input "80"
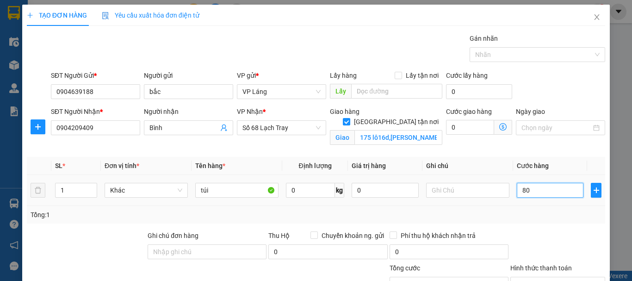
type input "80"
type input "8"
type input "0"
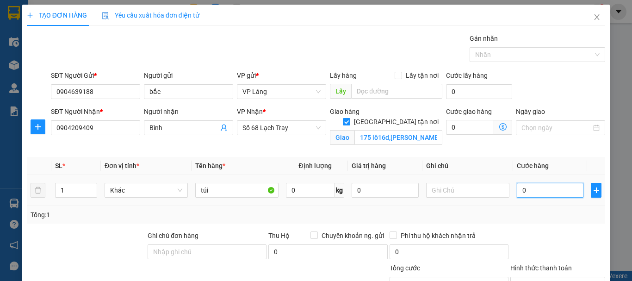
type input "0"
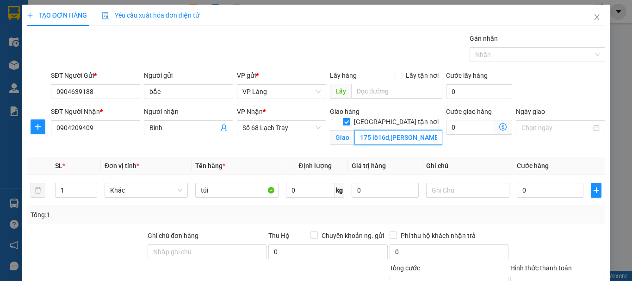
click at [385, 130] on input "175 lô16d,đằng lâm, hải phòng" at bounding box center [398, 137] width 88 height 15
drag, startPoint x: 383, startPoint y: 129, endPoint x: 391, endPoint y: 127, distance: 7.6
click at [384, 130] on input "175 lô16d,đằng lâm, hải phòng" at bounding box center [398, 137] width 88 height 15
click at [404, 130] on input "175 lô16d,đằng lâm, hải phòng" at bounding box center [398, 137] width 88 height 15
click at [386, 130] on input "175 lô16d,đằng lâm, hải phòng" at bounding box center [398, 137] width 88 height 15
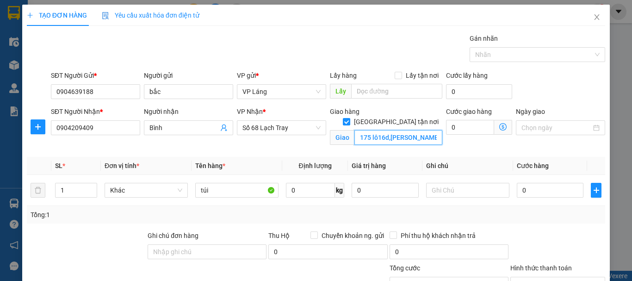
click at [386, 130] on input "175 lô16d,đằng lâm, hải phòng" at bounding box center [398, 137] width 88 height 15
click at [384, 130] on input "175 lô16d,đằng lâm, hải phòng" at bounding box center [398, 137] width 88 height 15
click at [418, 130] on input "175 lô16d ,đằng lâm, hải phòng" at bounding box center [398, 137] width 88 height 15
click at [357, 130] on input "175 lô16d ,đằng lâm, hải phòng" at bounding box center [398, 137] width 88 height 15
type input "số nhà 175 lô16d ,đằng lâm, hải phòng"
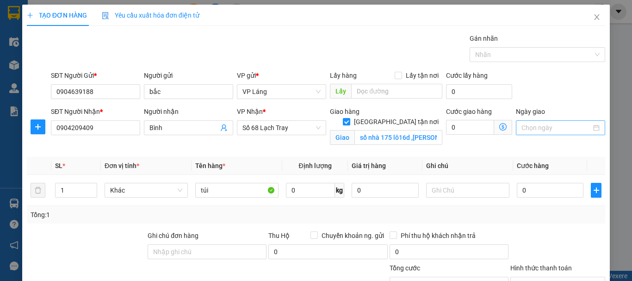
click at [528, 125] on input "Ngày giao" at bounding box center [557, 128] width 70 height 10
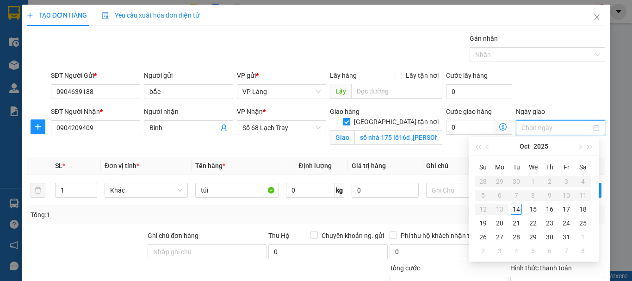
click at [499, 128] on icon "dollar-circle" at bounding box center [502, 126] width 7 height 7
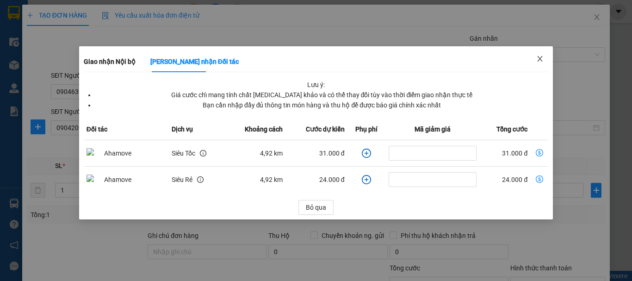
click at [539, 59] on icon "close" at bounding box center [539, 58] width 7 height 7
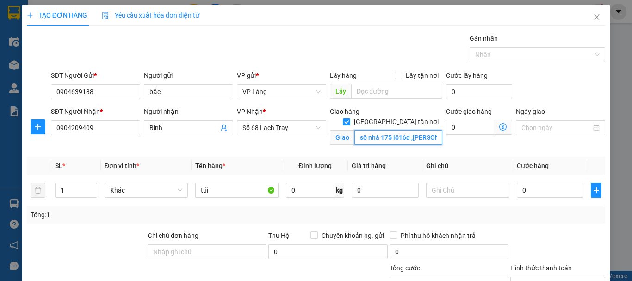
click at [398, 130] on input "số nhà 175 lô16d ,đằng lâm, hải phòng" at bounding box center [398, 137] width 88 height 15
click at [411, 130] on input "tòa án nhân dân thành phố Hải Sơn Cát Bà Haie Phòng" at bounding box center [398, 137] width 88 height 15
click at [499, 127] on icon "dollar-circle" at bounding box center [502, 126] width 7 height 7
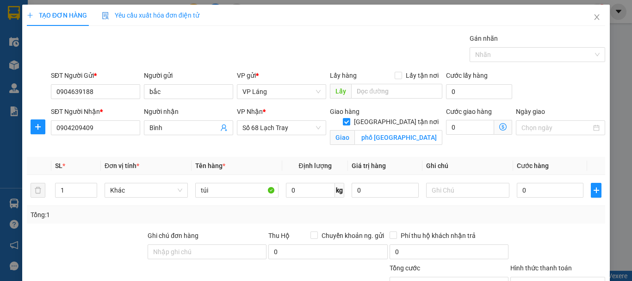
scroll to position [0, 0]
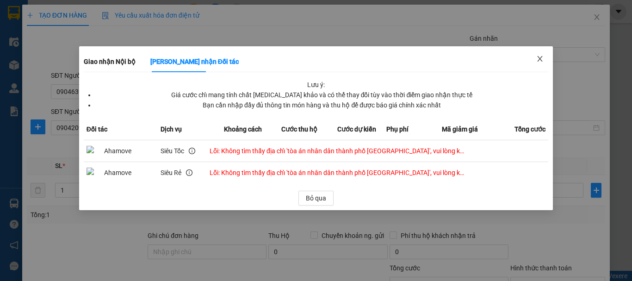
click at [543, 57] on icon "close" at bounding box center [539, 58] width 7 height 7
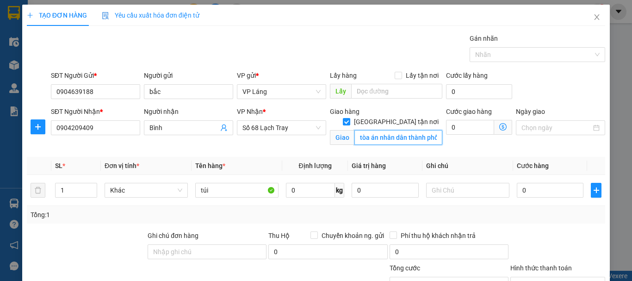
click at [426, 130] on input "tòa án nhân dân thành phố Hải Sơn Cát Bà Hải Phòng" at bounding box center [398, 137] width 88 height 15
click at [418, 130] on input "tòa án nhân dân thành phố Hải Sơn Cát Bà Hải Phòng" at bounding box center [398, 137] width 88 height 15
click at [499, 124] on icon "dollar-circle" at bounding box center [502, 126] width 7 height 7
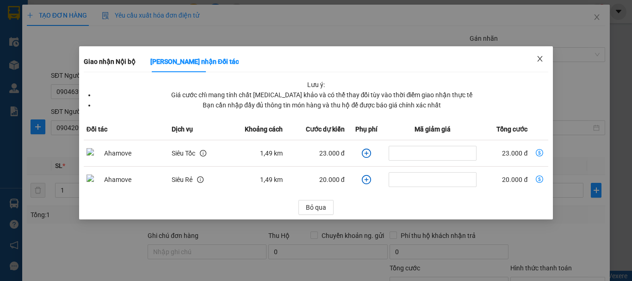
click at [541, 56] on icon "close" at bounding box center [539, 58] width 7 height 7
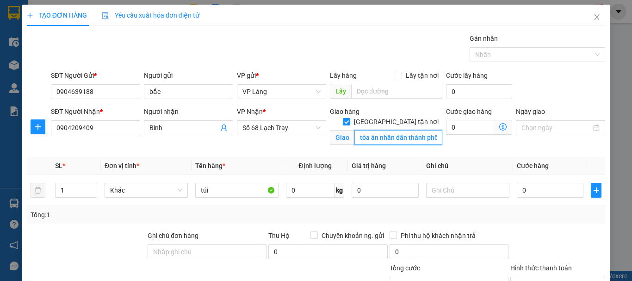
click at [407, 130] on input "tòa án nhân dân thành phố Hải Sơn ,Cát Bà ,Hải Phòng" at bounding box center [398, 137] width 88 height 15
paste input "số nhà 175 lô16d ,đằng lâm, hải p"
click at [499, 128] on icon "dollar-circle" at bounding box center [502, 126] width 7 height 7
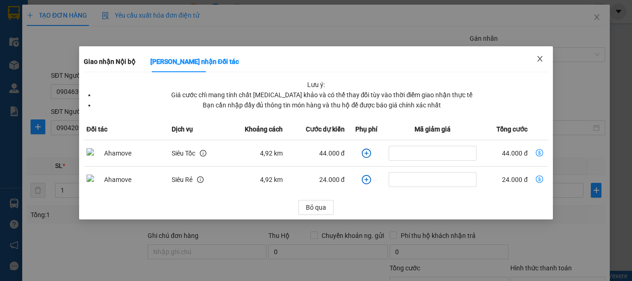
click at [538, 58] on icon "close" at bounding box center [539, 58] width 7 height 7
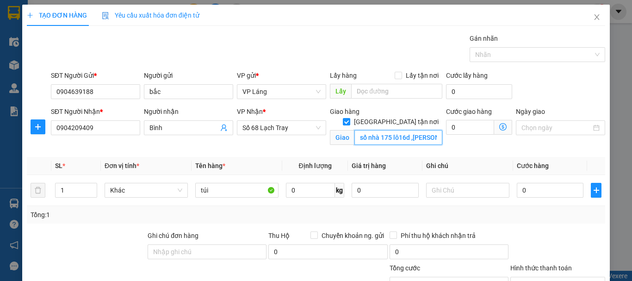
click at [388, 130] on input "số nhà 175 lô16d ,đằng lâm, hải phòng" at bounding box center [398, 137] width 88 height 15
click at [410, 130] on input "số nhà 175 lô16d ,đằng lâm, hải phòng" at bounding box center [398, 137] width 88 height 15
click at [401, 130] on input "số nhà 175 lô16d ,đằng lâm, hải phòng" at bounding box center [398, 137] width 88 height 15
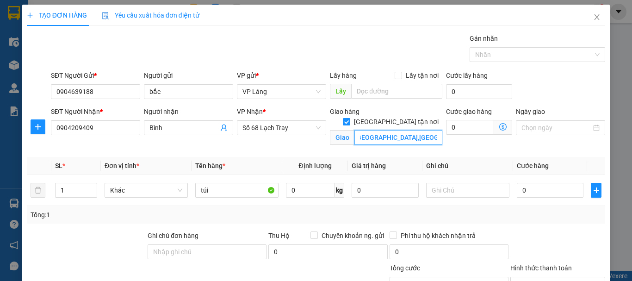
type input "số nhà 175 lô16d ,đằng lâm,hải an, hải phòng"
click at [499, 129] on icon "dollar-circle" at bounding box center [502, 126] width 7 height 7
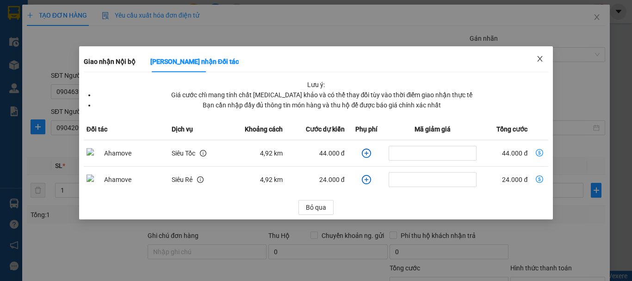
click at [541, 62] on icon "close" at bounding box center [539, 58] width 7 height 7
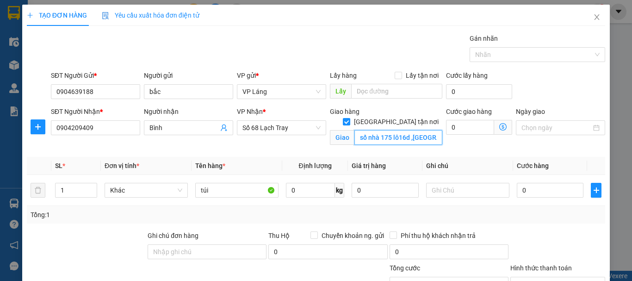
click at [399, 130] on input "số nhà 175 lô16d ,đằng lâm,hải an, hải phòng" at bounding box center [398, 137] width 88 height 15
click at [416, 130] on input "số nhà 175 lô16d ,đằng lâm,hải an, hải phòng" at bounding box center [398, 137] width 88 height 15
click at [426, 130] on input "số nhà 175 lô16d ,đằng lâm,hải an, hải phòng" at bounding box center [398, 137] width 88 height 15
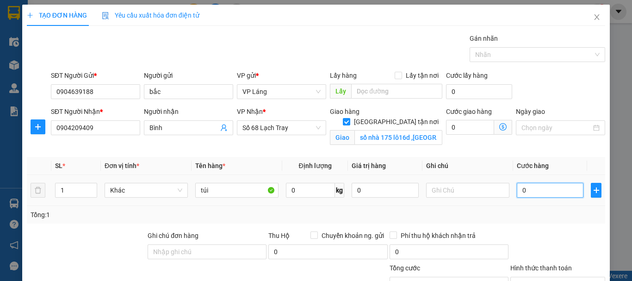
click at [540, 191] on input "0" at bounding box center [550, 190] width 67 height 15
type input "8"
type input "80"
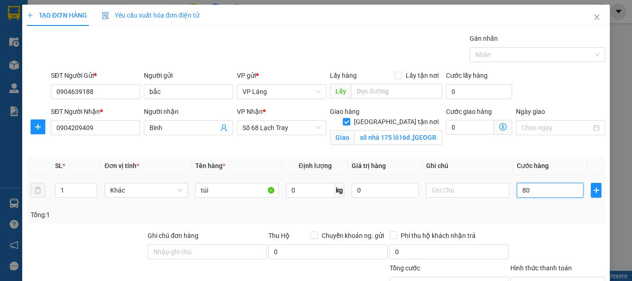
type input "80"
type input "800"
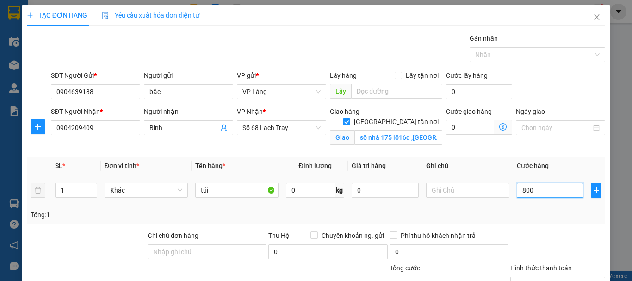
type input "8.000"
type input "80.000"
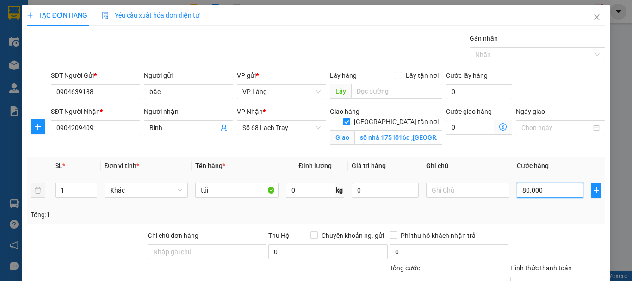
type input "80.000"
type input "800.000"
type input "80.000"
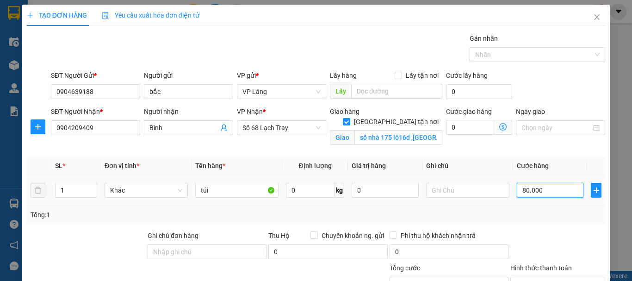
type input "80.000"
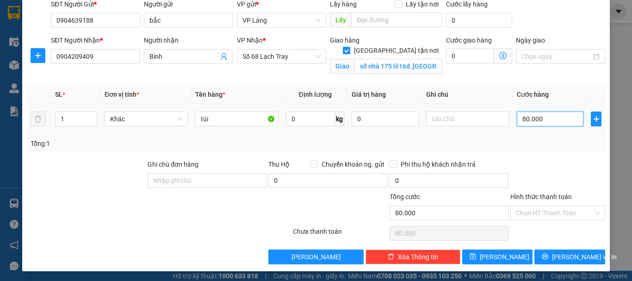
scroll to position [73, 0]
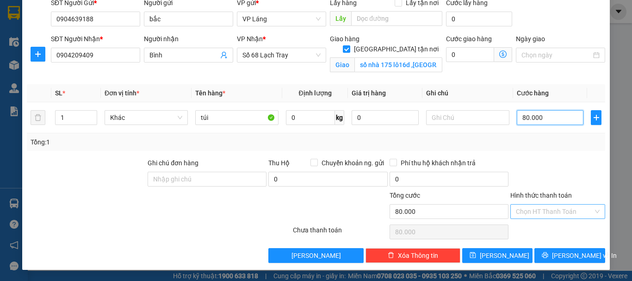
type input "80.000"
click at [553, 205] on input "Hình thức thanh toán" at bounding box center [554, 212] width 77 height 14
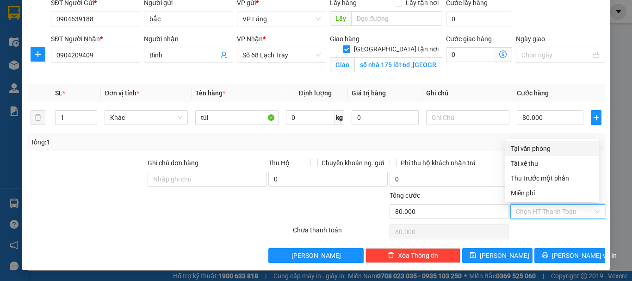
click at [552, 149] on div "Tại văn phòng" at bounding box center [552, 148] width 83 height 10
type input "0"
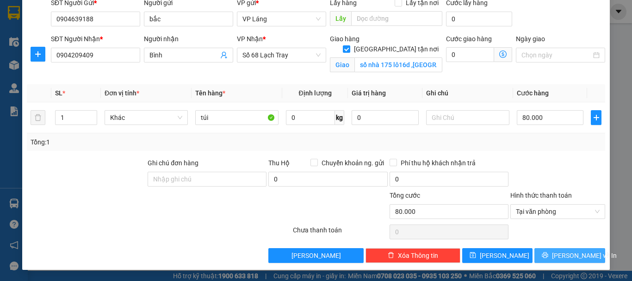
click at [544, 254] on button "Lưu và In" at bounding box center [569, 255] width 71 height 15
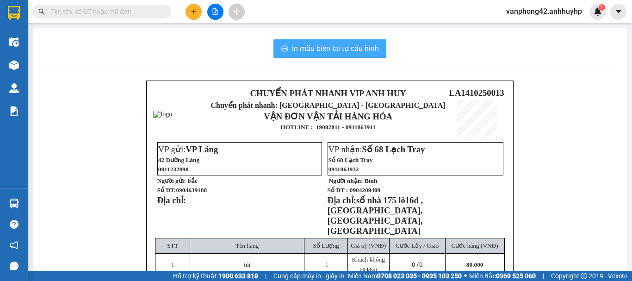
click at [337, 42] on button "In mẫu biên lai tự cấu hình" at bounding box center [329, 48] width 113 height 19
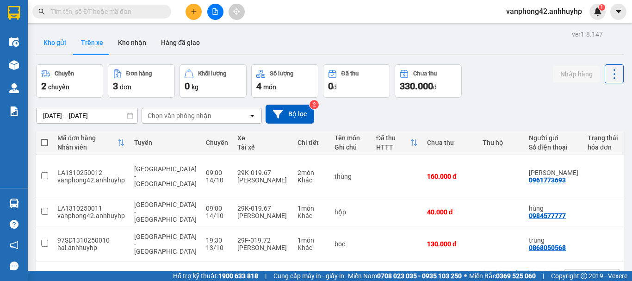
click at [61, 41] on button "Kho gửi" at bounding box center [54, 42] width 37 height 22
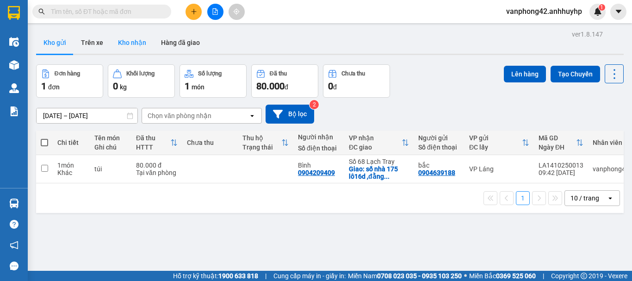
click at [137, 42] on button "Kho nhận" at bounding box center [132, 42] width 43 height 22
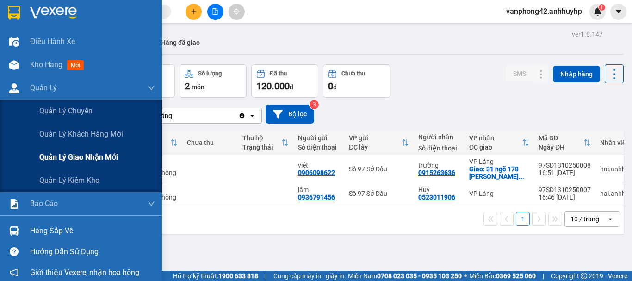
click at [68, 159] on span "Quản lý giao nhận mới" at bounding box center [78, 157] width 79 height 12
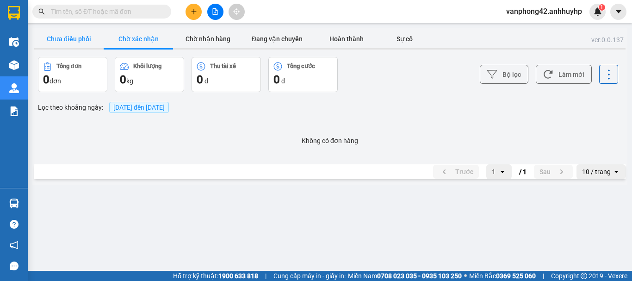
click at [59, 38] on button "Chưa điều phối" at bounding box center [68, 39] width 69 height 19
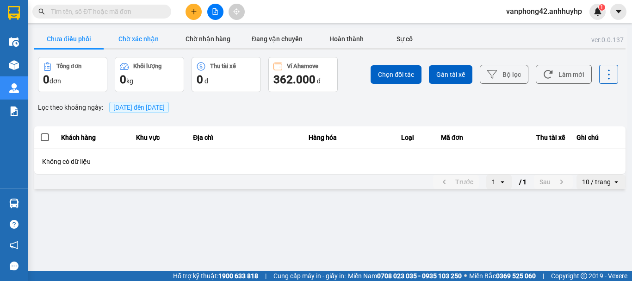
click at [138, 36] on button "Chờ xác nhận" at bounding box center [138, 39] width 69 height 19
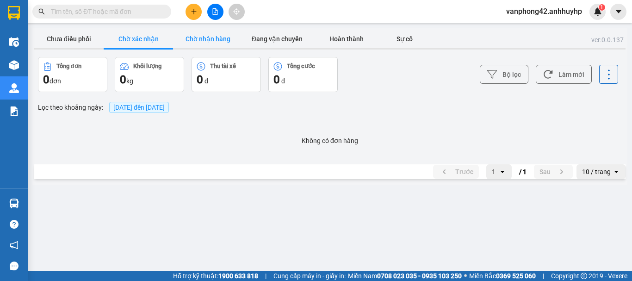
click at [196, 40] on button "Chờ nhận hàng" at bounding box center [207, 39] width 69 height 19
click at [74, 39] on button "Chưa điều phối" at bounding box center [68, 39] width 69 height 19
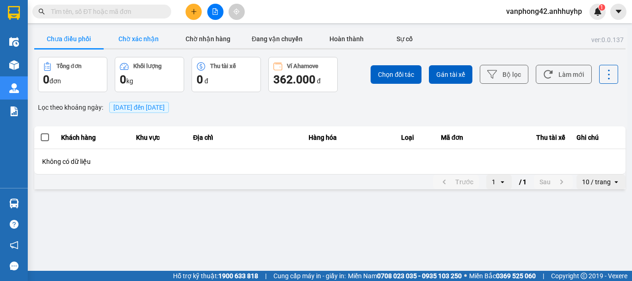
click at [131, 42] on button "Chờ xác nhận" at bounding box center [138, 39] width 69 height 19
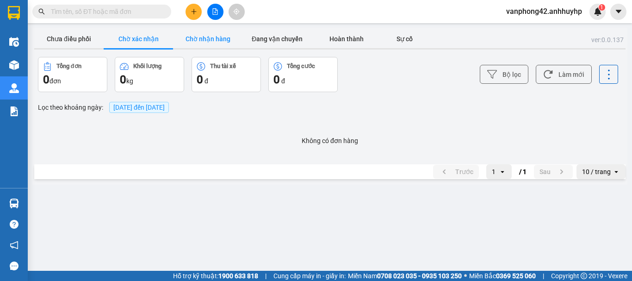
click at [196, 38] on button "Chờ nhận hàng" at bounding box center [207, 39] width 69 height 19
click at [248, 39] on button "Đang vận chuyển" at bounding box center [276, 39] width 69 height 19
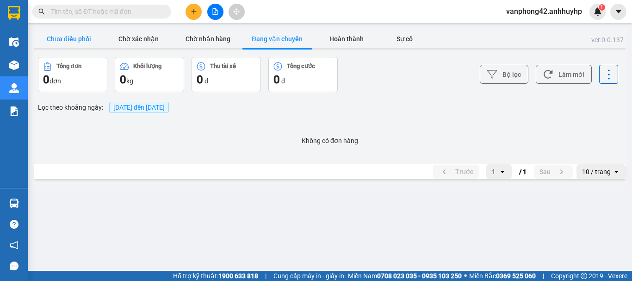
click at [60, 38] on button "Chưa điều phối" at bounding box center [68, 39] width 69 height 19
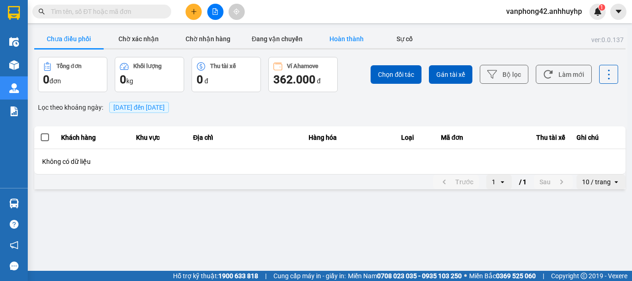
click at [326, 41] on button "Hoàn thành" at bounding box center [346, 39] width 69 height 19
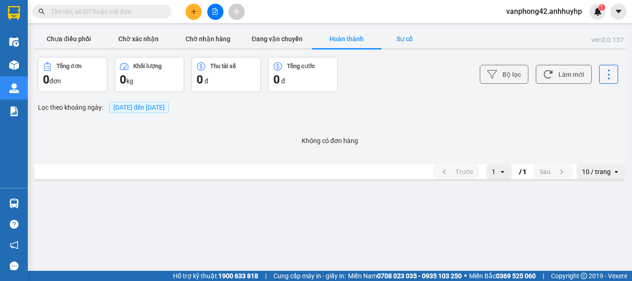
click at [403, 45] on button "Sự cố" at bounding box center [404, 39] width 46 height 19
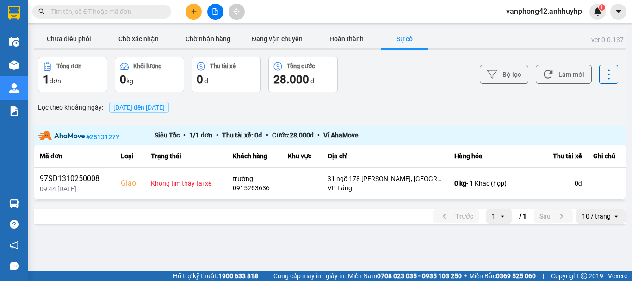
click at [64, 25] on main "ver: 0.0.137 Chưa điều phối Chờ xác nhận Chờ nhận hàng Đang vận chuyển Hoàn thà…" at bounding box center [316, 135] width 632 height 271
click at [65, 36] on button "Chưa điều phối" at bounding box center [68, 39] width 69 height 19
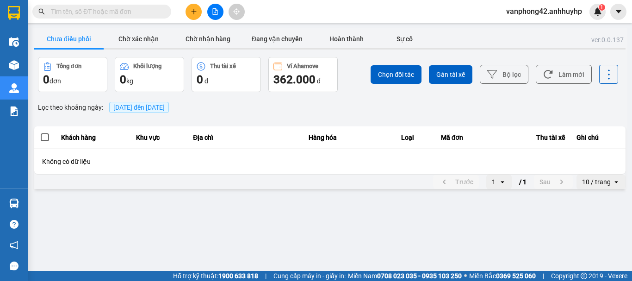
click at [130, 105] on span "[DATE] đến [DATE]" at bounding box center [138, 107] width 51 height 7
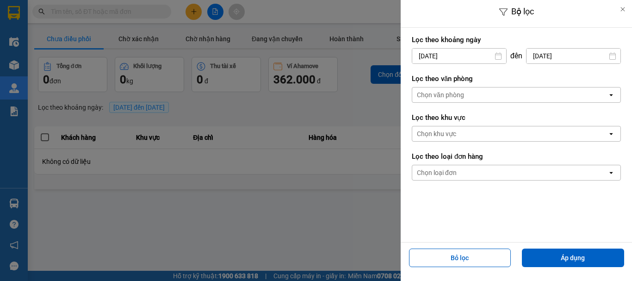
click at [457, 56] on input "[DATE]" at bounding box center [459, 56] width 94 height 15
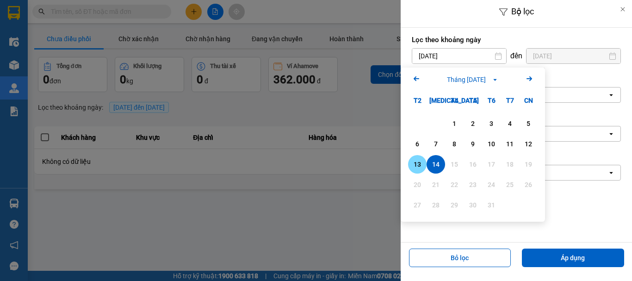
click at [420, 160] on div "13" at bounding box center [417, 164] width 13 height 11
type input "[DATE]"
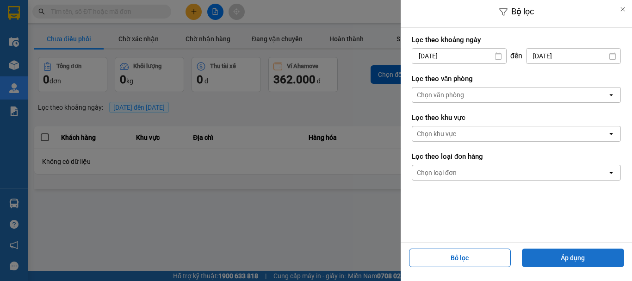
click at [547, 255] on button "Áp dụng" at bounding box center [573, 257] width 102 height 19
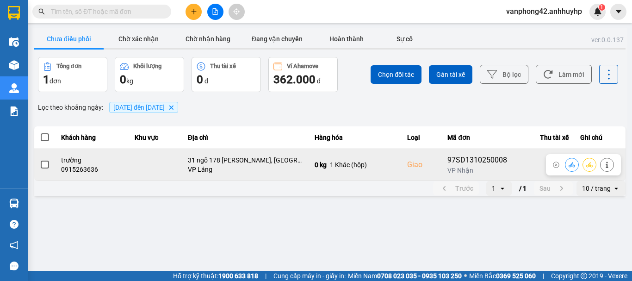
click at [44, 165] on span at bounding box center [45, 165] width 8 height 8
click at [40, 160] on input "checkbox" at bounding box center [40, 160] width 0 height 0
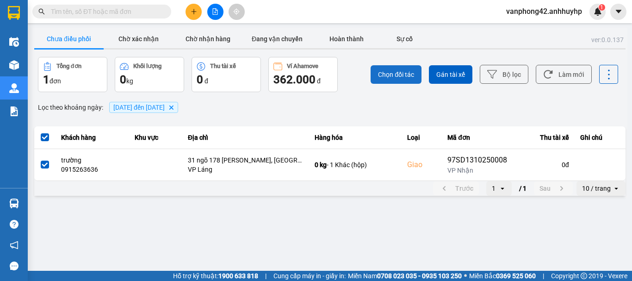
click at [389, 76] on span "Chọn đối tác" at bounding box center [396, 74] width 36 height 9
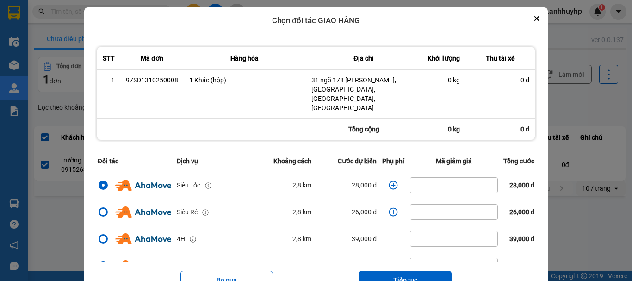
drag, startPoint x: 416, startPoint y: 258, endPoint x: 357, endPoint y: 250, distance: 60.2
click at [400, 271] on button "Tiếp tục" at bounding box center [405, 280] width 93 height 19
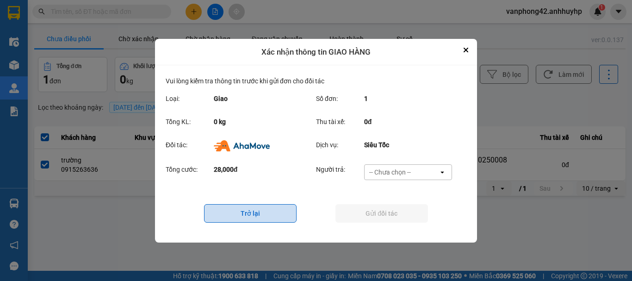
click at [236, 211] on button "Trở lại" at bounding box center [250, 213] width 93 height 19
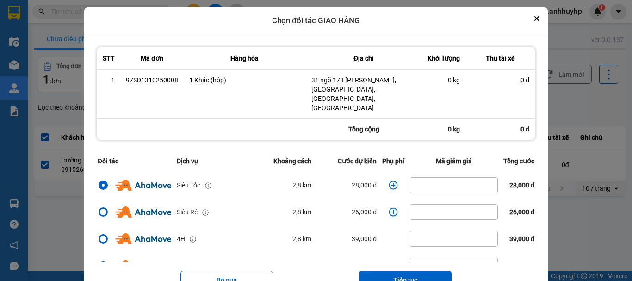
click at [391, 172] on td "dialog" at bounding box center [393, 185] width 28 height 27
click at [389, 180] on icon "dialog" at bounding box center [393, 184] width 9 height 9
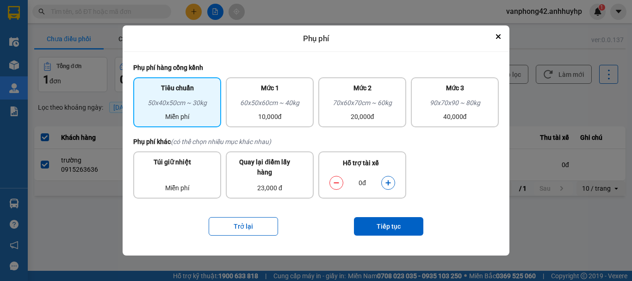
click at [390, 186] on icon "dialog" at bounding box center [388, 183] width 6 height 6
click at [389, 229] on button "Tiếp tục" at bounding box center [388, 226] width 69 height 19
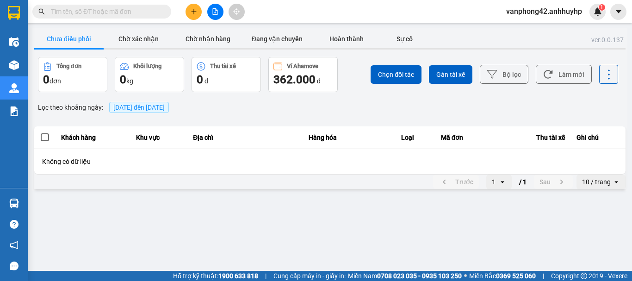
click at [138, 104] on span "[DATE] đến [DATE]" at bounding box center [138, 107] width 51 height 7
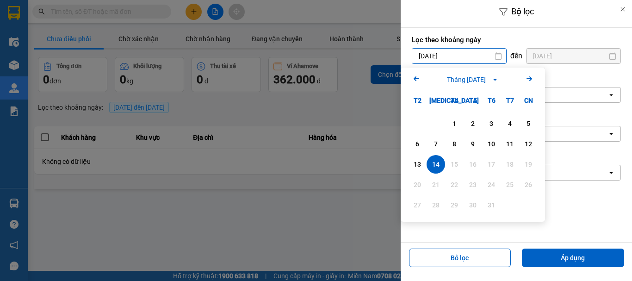
click at [443, 57] on input "[DATE]" at bounding box center [459, 56] width 94 height 15
click at [420, 165] on div "13" at bounding box center [417, 164] width 13 height 11
type input "[DATE]"
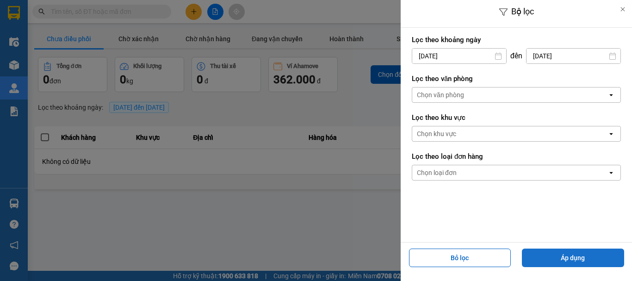
click at [569, 257] on button "Áp dụng" at bounding box center [573, 257] width 102 height 19
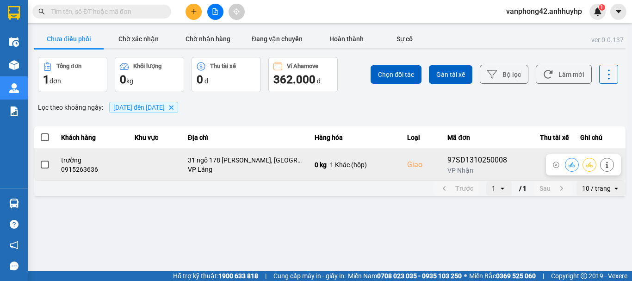
click at [41, 166] on span at bounding box center [45, 165] width 8 height 8
click at [40, 160] on input "checkbox" at bounding box center [40, 160] width 0 height 0
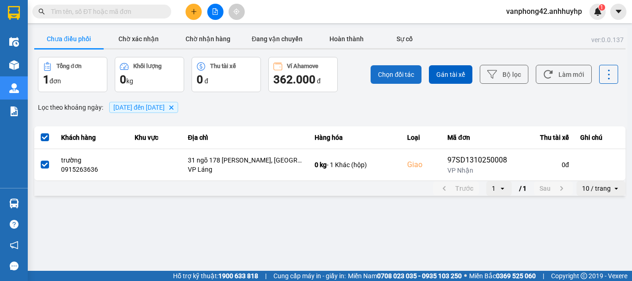
click at [385, 78] on span "Chọn đối tác" at bounding box center [396, 74] width 36 height 9
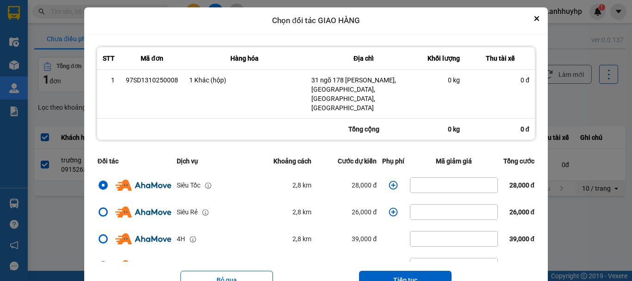
click at [389, 180] on icon "dialog" at bounding box center [393, 184] width 9 height 9
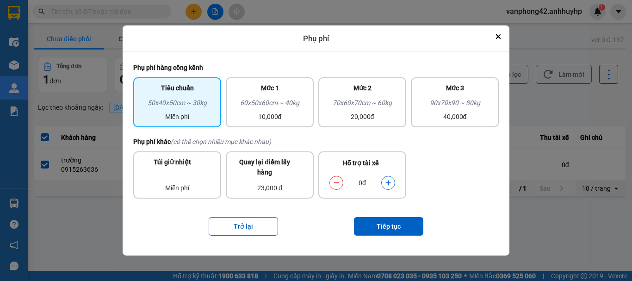
click at [383, 181] on button "dialog" at bounding box center [388, 183] width 13 height 16
click at [392, 224] on button "Tiếp tục" at bounding box center [388, 226] width 69 height 19
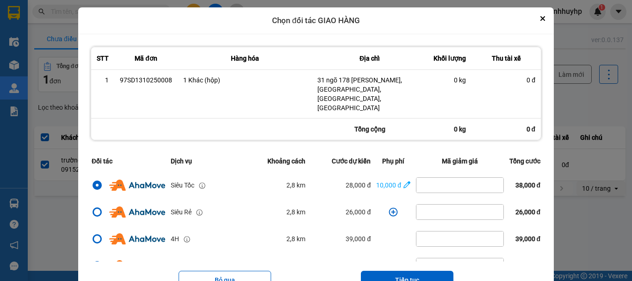
click at [404, 271] on button "Tiếp tục" at bounding box center [407, 280] width 93 height 19
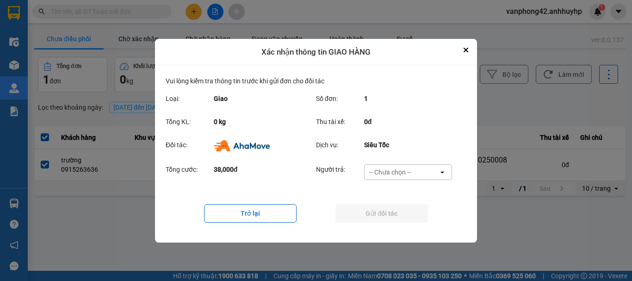
click at [406, 176] on div "-- Chưa chọn --" at bounding box center [390, 172] width 42 height 9
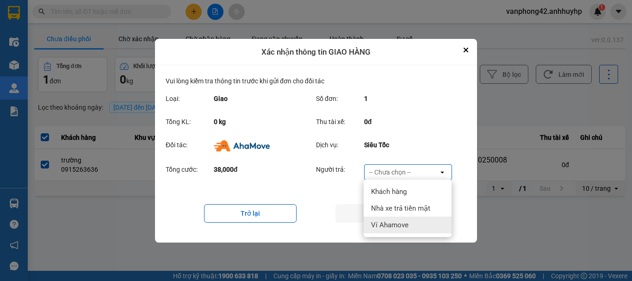
click at [403, 227] on span "Ví Ahamove" at bounding box center [389, 224] width 37 height 9
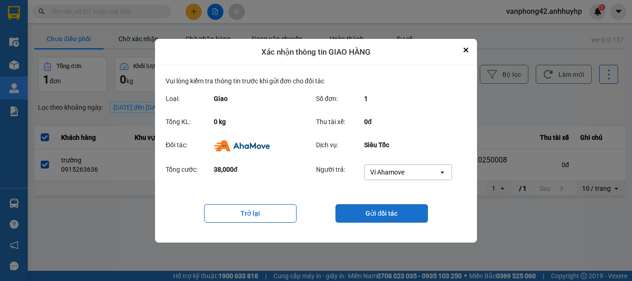
click at [402, 210] on button "Gửi đối tác" at bounding box center [381, 213] width 93 height 19
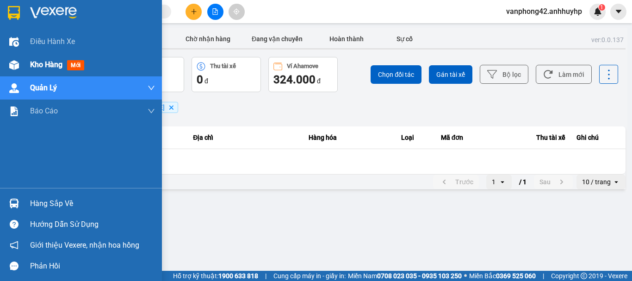
click at [37, 63] on span "Kho hàng" at bounding box center [46, 64] width 32 height 9
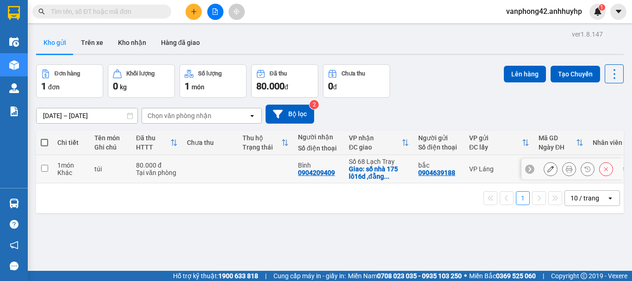
click at [525, 167] on div at bounding box center [529, 168] width 9 height 9
click at [549, 163] on div "LA1410250013" at bounding box center [561, 165] width 45 height 7
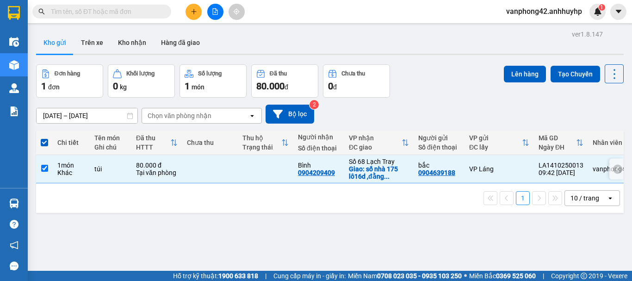
click at [549, 163] on div "LA1410250013" at bounding box center [561, 165] width 45 height 7
copy div "LA1410250013"
click at [46, 168] on input "checkbox" at bounding box center [44, 168] width 7 height 7
checkbox input "false"
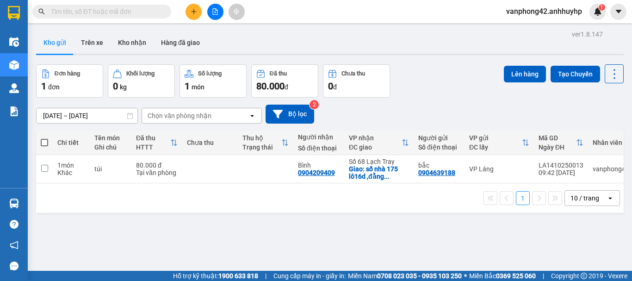
drag, startPoint x: 233, startPoint y: 259, endPoint x: 75, endPoint y: 239, distance: 159.0
click at [79, 237] on div "ver 1.8.147 Kho gửi Trên xe Kho nhận Hàng đã giao Đơn hàng 1 đơn Khối lượng 0 k…" at bounding box center [329, 168] width 595 height 281
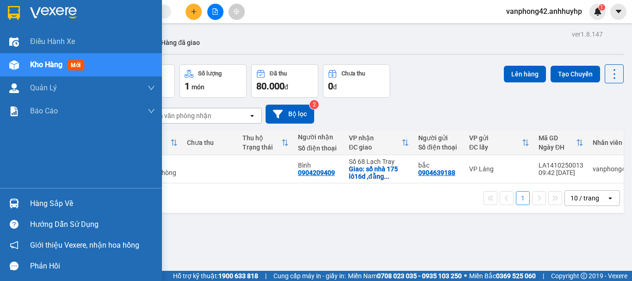
click at [71, 197] on div "Hàng sắp về" at bounding box center [92, 204] width 125 height 14
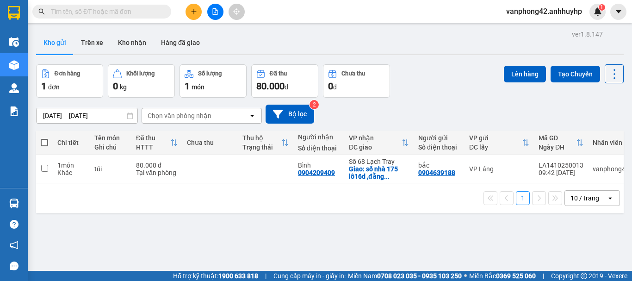
drag, startPoint x: 466, startPoint y: 46, endPoint x: 462, endPoint y: 43, distance: 5.6
click at [469, 43] on section "Kết quả tìm kiếm ( 0 ) Bộ lọc No Data vanphong42.anhhuyhp 1 Điều hành xe Kho hà…" at bounding box center [316, 140] width 632 height 281
click at [168, 39] on button "Hàng đã giao" at bounding box center [181, 42] width 54 height 22
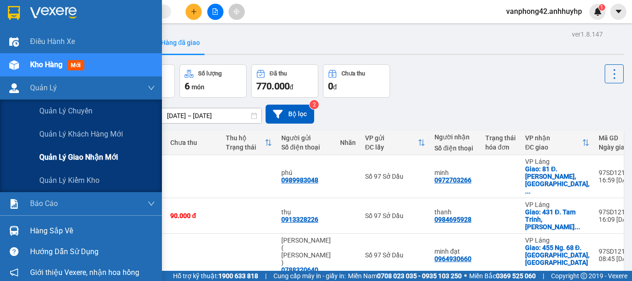
click at [65, 153] on span "Quản lý giao nhận mới" at bounding box center [78, 157] width 79 height 12
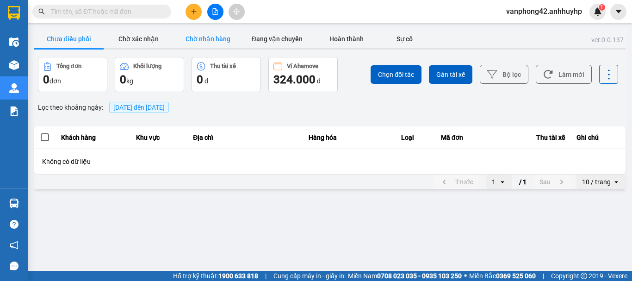
click at [190, 37] on button "Chờ nhận hàng" at bounding box center [207, 39] width 69 height 19
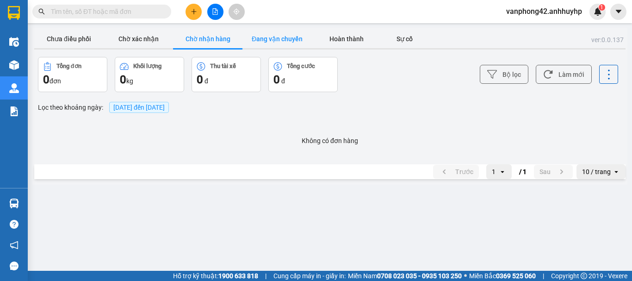
click at [264, 32] on button "Đang vận chuyển" at bounding box center [276, 39] width 69 height 19
click at [359, 34] on button "Hoàn thành" at bounding box center [346, 39] width 69 height 19
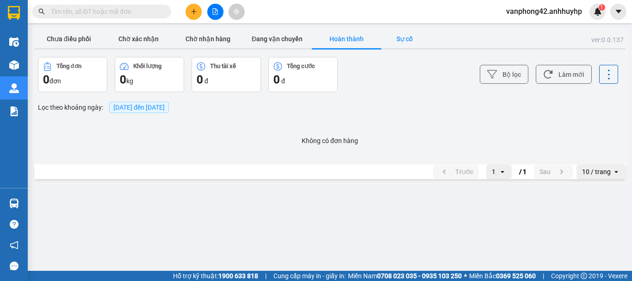
click at [408, 32] on button "Sự cố" at bounding box center [404, 39] width 46 height 19
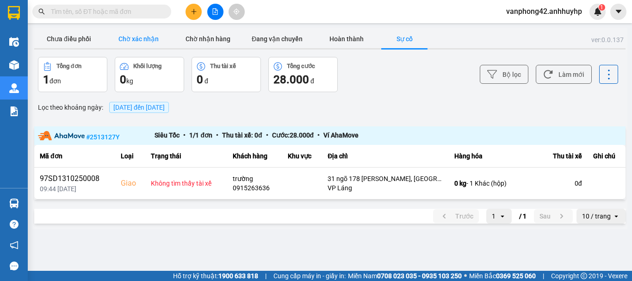
click at [129, 35] on button "Chờ xác nhận" at bounding box center [138, 39] width 69 height 19
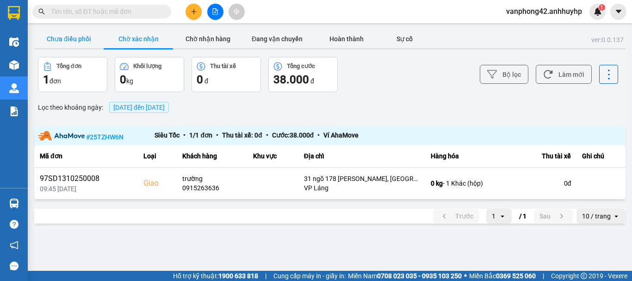
click at [60, 38] on button "Chưa điều phối" at bounding box center [68, 39] width 69 height 19
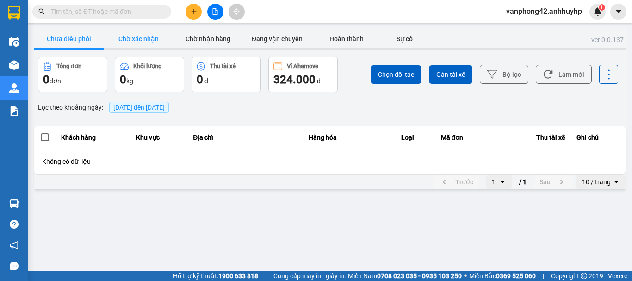
click at [141, 37] on button "Chờ xác nhận" at bounding box center [138, 39] width 69 height 19
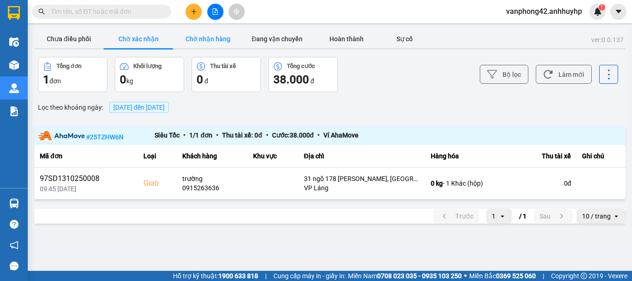
click at [215, 39] on button "Chờ nhận hàng" at bounding box center [207, 39] width 69 height 19
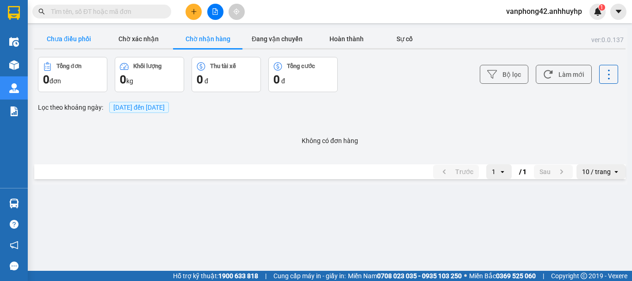
click at [74, 40] on button "Chưa điều phối" at bounding box center [68, 39] width 69 height 19
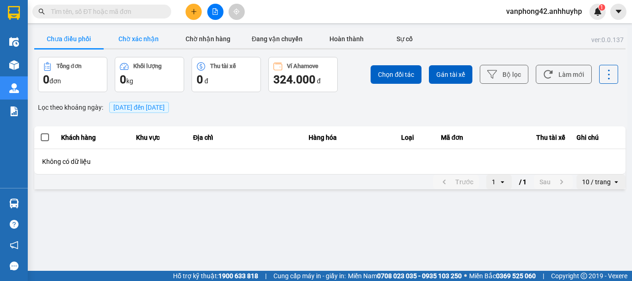
click at [148, 42] on button "Chờ xác nhận" at bounding box center [138, 39] width 69 height 19
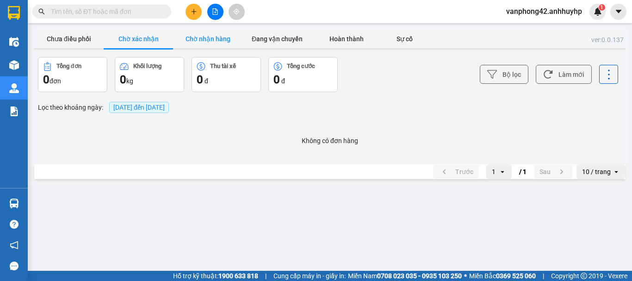
click at [205, 39] on button "Chờ nhận hàng" at bounding box center [207, 39] width 69 height 19
click at [277, 33] on button "Đang vận chuyển" at bounding box center [276, 39] width 69 height 19
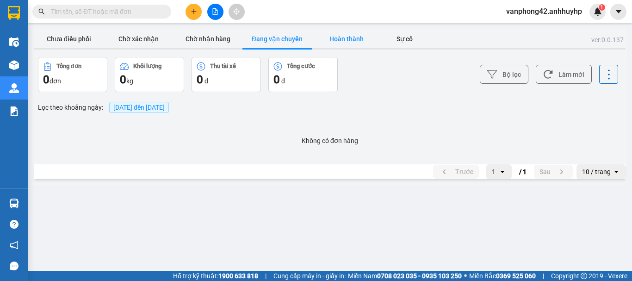
drag, startPoint x: 338, startPoint y: 37, endPoint x: 374, endPoint y: 33, distance: 35.8
click at [339, 37] on button "Hoàn thành" at bounding box center [346, 39] width 69 height 19
click at [392, 33] on button "Sự cố" at bounding box center [404, 39] width 46 height 19
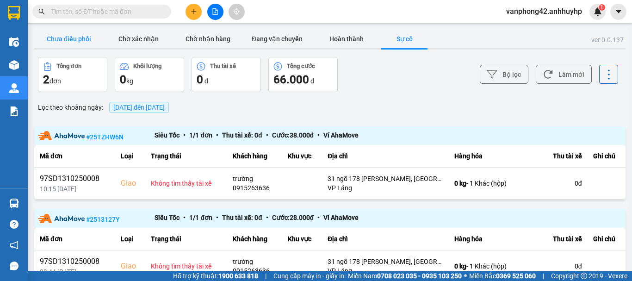
click at [61, 38] on button "Chưa điều phối" at bounding box center [68, 39] width 69 height 19
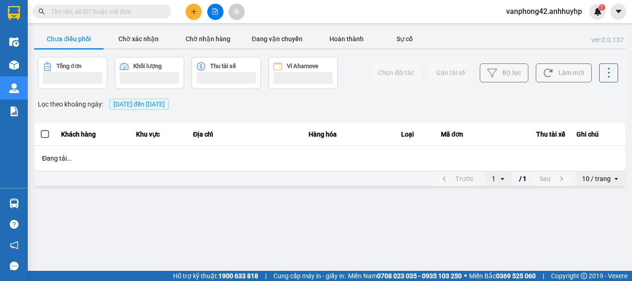
click at [144, 99] on span "[DATE] đến [DATE]" at bounding box center [139, 104] width 60 height 11
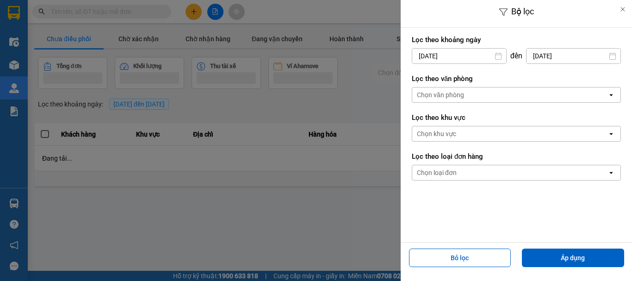
click at [463, 50] on input "[DATE]" at bounding box center [459, 56] width 94 height 15
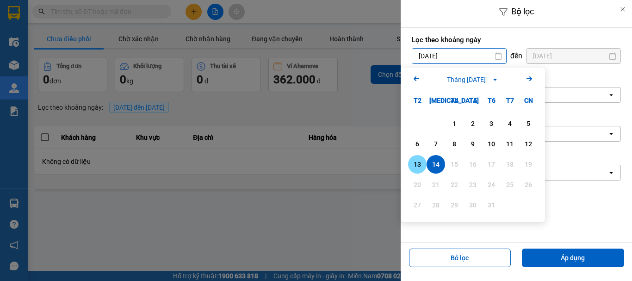
click at [416, 160] on div "13" at bounding box center [417, 164] width 13 height 11
type input "[DATE]"
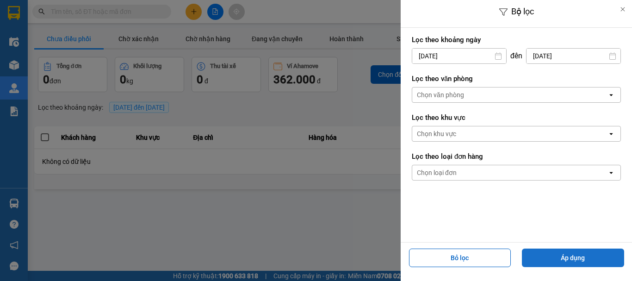
click at [550, 260] on button "Áp dụng" at bounding box center [573, 257] width 102 height 19
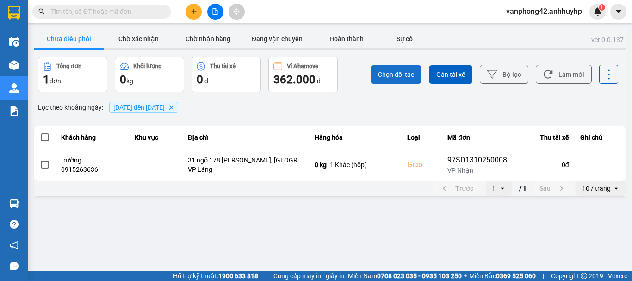
click at [400, 70] on span "Chọn đối tác" at bounding box center [396, 74] width 36 height 9
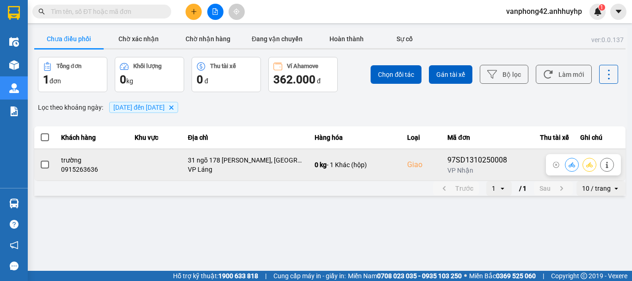
click at [49, 167] on span at bounding box center [45, 165] width 8 height 8
click at [40, 160] on input "checkbox" at bounding box center [40, 160] width 0 height 0
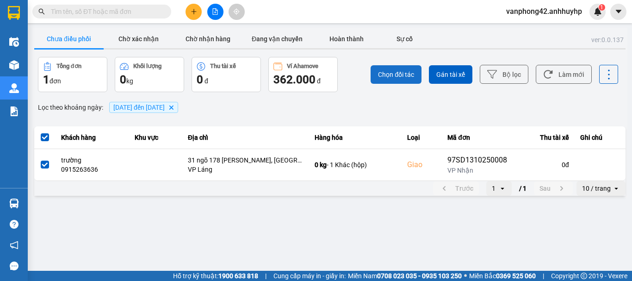
click at [398, 75] on span "Chọn đối tác" at bounding box center [396, 74] width 36 height 9
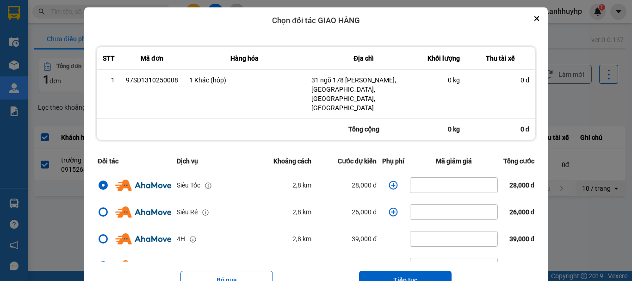
click at [389, 180] on icon "dialog" at bounding box center [393, 184] width 9 height 9
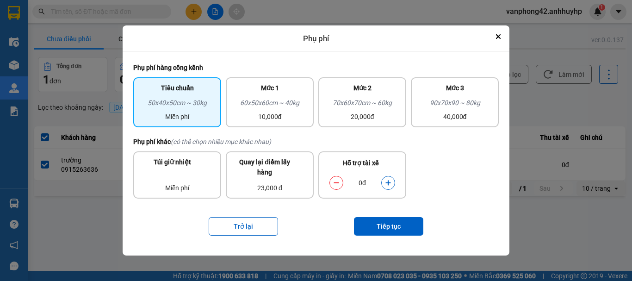
click at [389, 180] on icon "dialog" at bounding box center [388, 183] width 6 height 6
click at [400, 229] on button "Tiếp tục" at bounding box center [388, 226] width 69 height 19
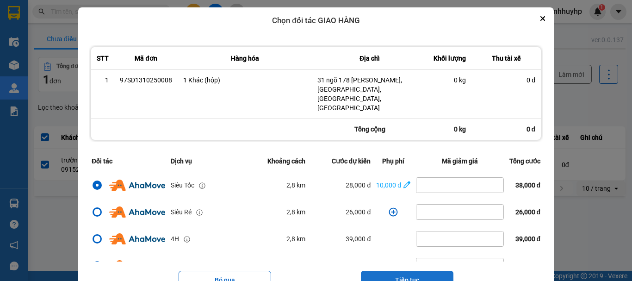
click at [422, 271] on button "Tiếp tục" at bounding box center [407, 280] width 93 height 19
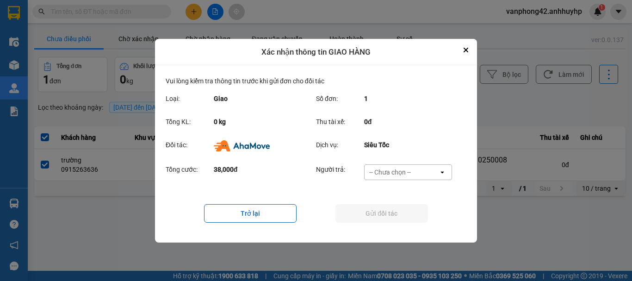
click at [418, 171] on div "-- Chưa chọn --" at bounding box center [402, 172] width 74 height 15
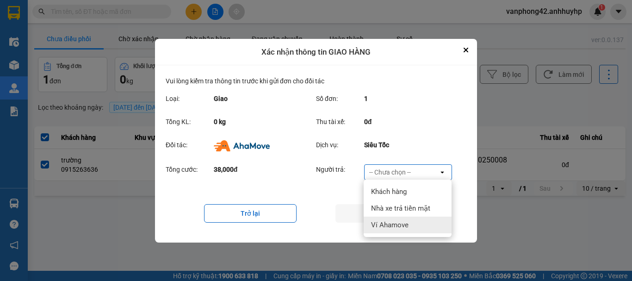
click at [401, 227] on span "Ví Ahamove" at bounding box center [389, 224] width 37 height 9
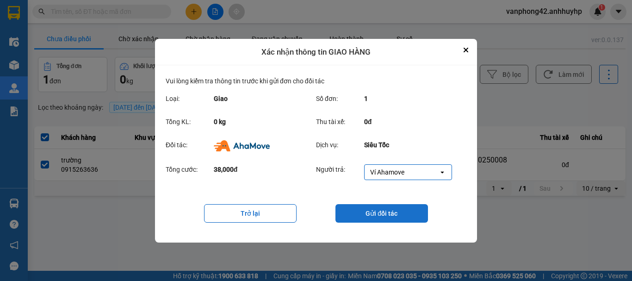
click at [400, 212] on button "Gửi đối tác" at bounding box center [381, 213] width 93 height 19
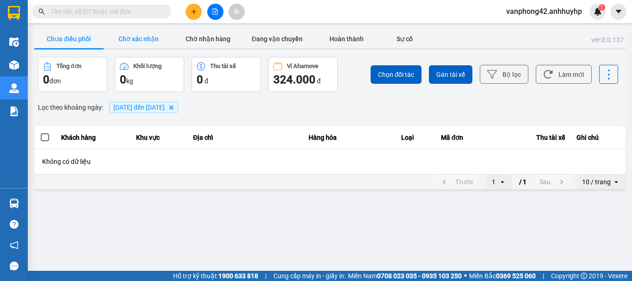
click at [145, 36] on button "Chờ xác nhận" at bounding box center [138, 39] width 69 height 19
